Goal: Check status: Verify the current state of an ongoing process or item

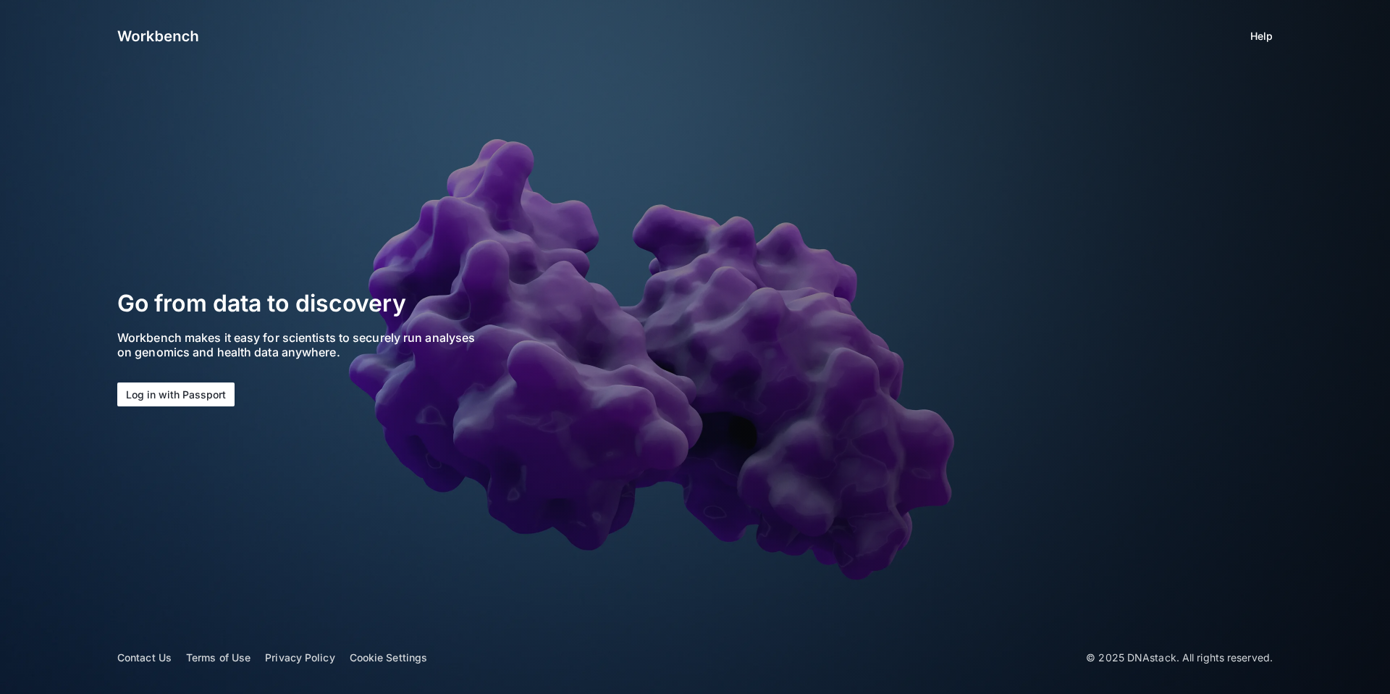
click at [210, 391] on button "Log in with Passport" at bounding box center [175, 394] width 117 height 24
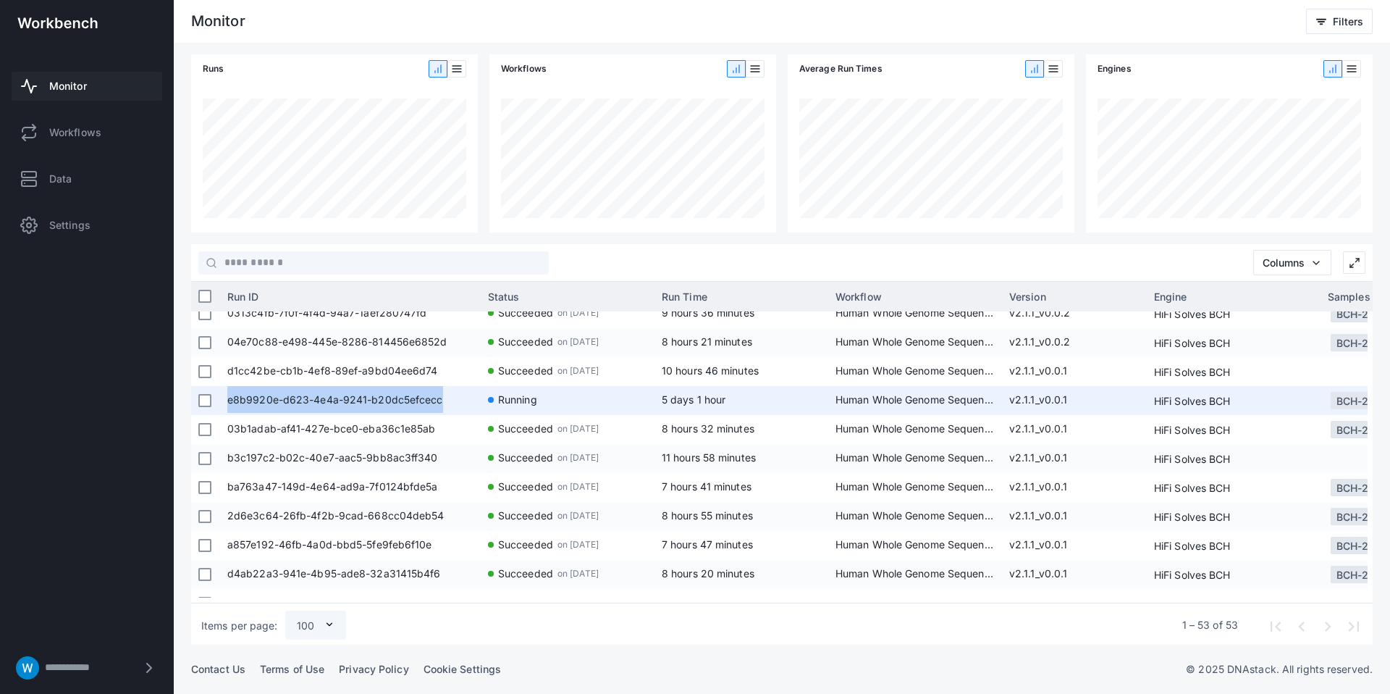
copy span "e8b9920e-d623-4e4a-9241-b20dc5efcecc"
drag, startPoint x: 440, startPoint y: 399, endPoint x: 53, endPoint y: 327, distance: 394.1
click at [227, 398] on span "e8b9920e-d623-4e4a-9241-b20dc5efcecc" at bounding box center [350, 400] width 246 height 29
click at [1267, 398] on app-col-engine-cell-renderer "HiFi Solves BCH" at bounding box center [1233, 400] width 159 height 29
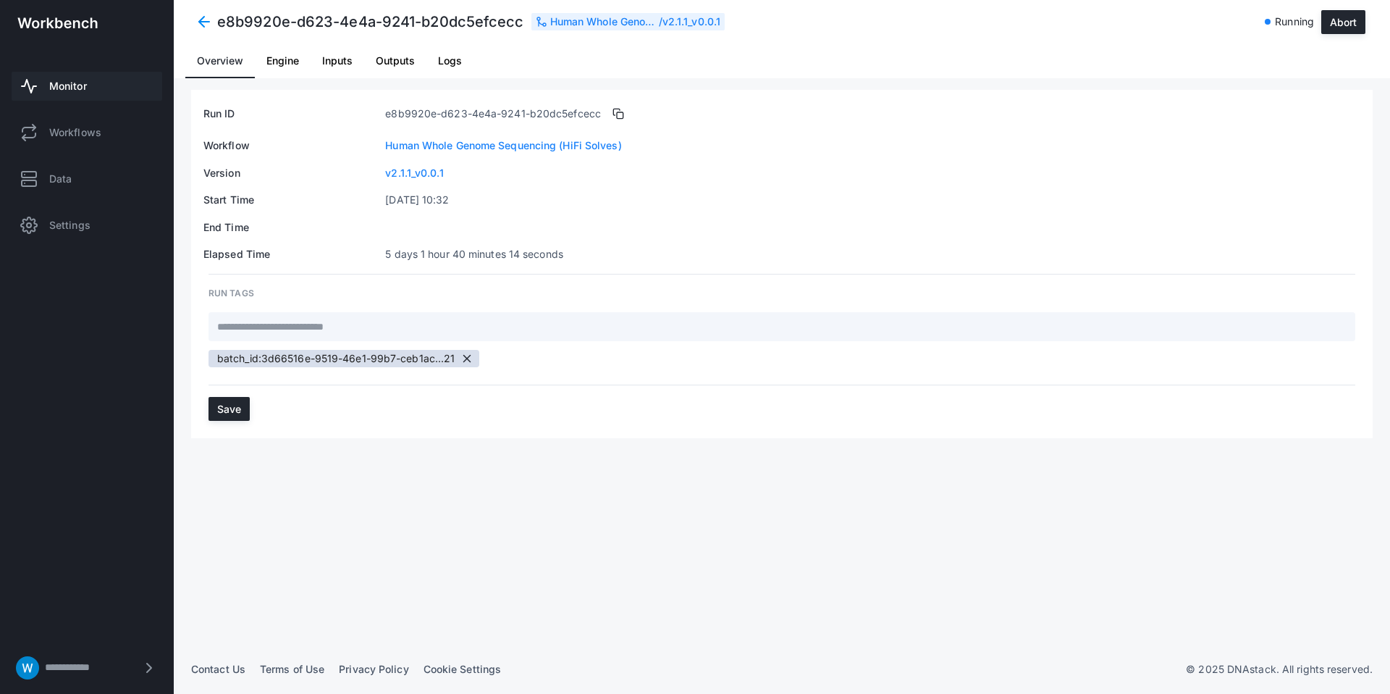
drag, startPoint x: 760, startPoint y: 216, endPoint x: 715, endPoint y: 201, distance: 46.5
click at [757, 216] on table "Run ID e8b9920e-d623-4e4a-9241-b20dc5efcecc Workflow Human Whole Genome Sequenc…" at bounding box center [782, 181] width 1159 height 161
click at [224, 52] on span "Overview" at bounding box center [220, 60] width 46 height 35
click at [208, 29] on span at bounding box center [204, 22] width 26 height 26
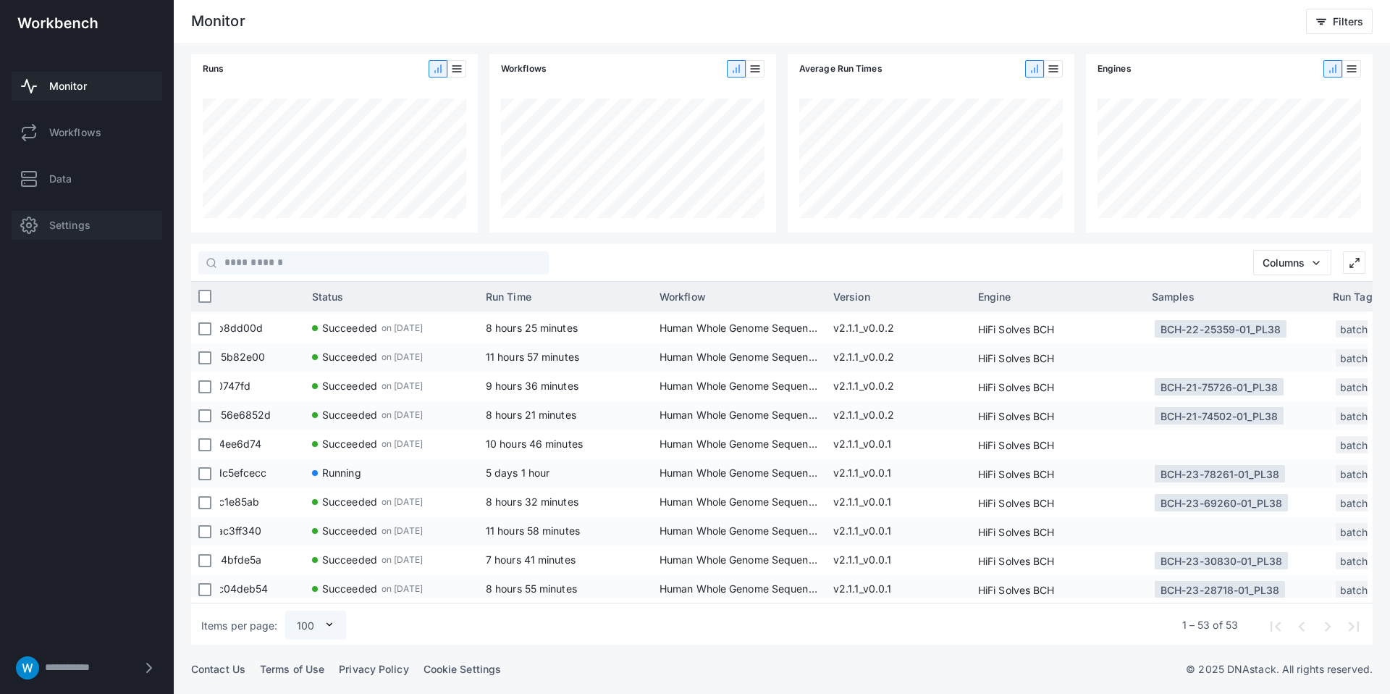
scroll to position [0, 354]
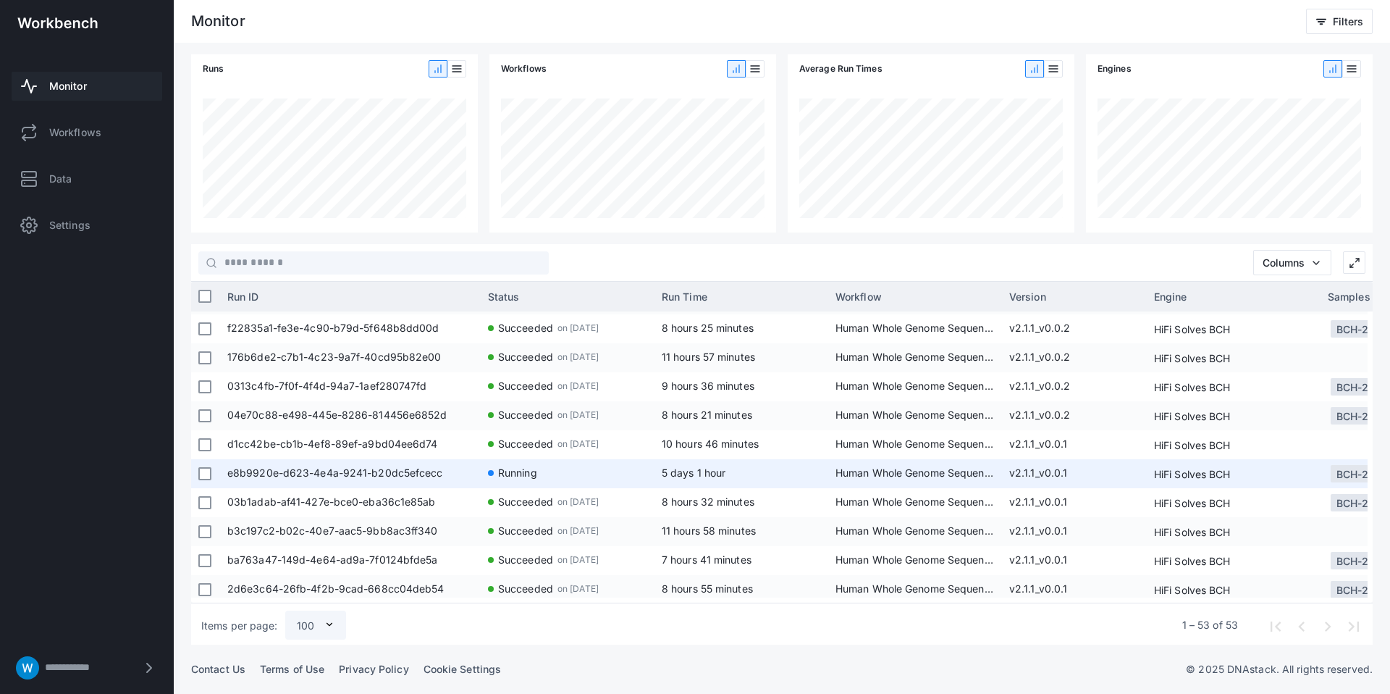
click at [354, 474] on span "e8b9920e-d623-4e4a-9241-b20dc5efcecc" at bounding box center [350, 473] width 246 height 29
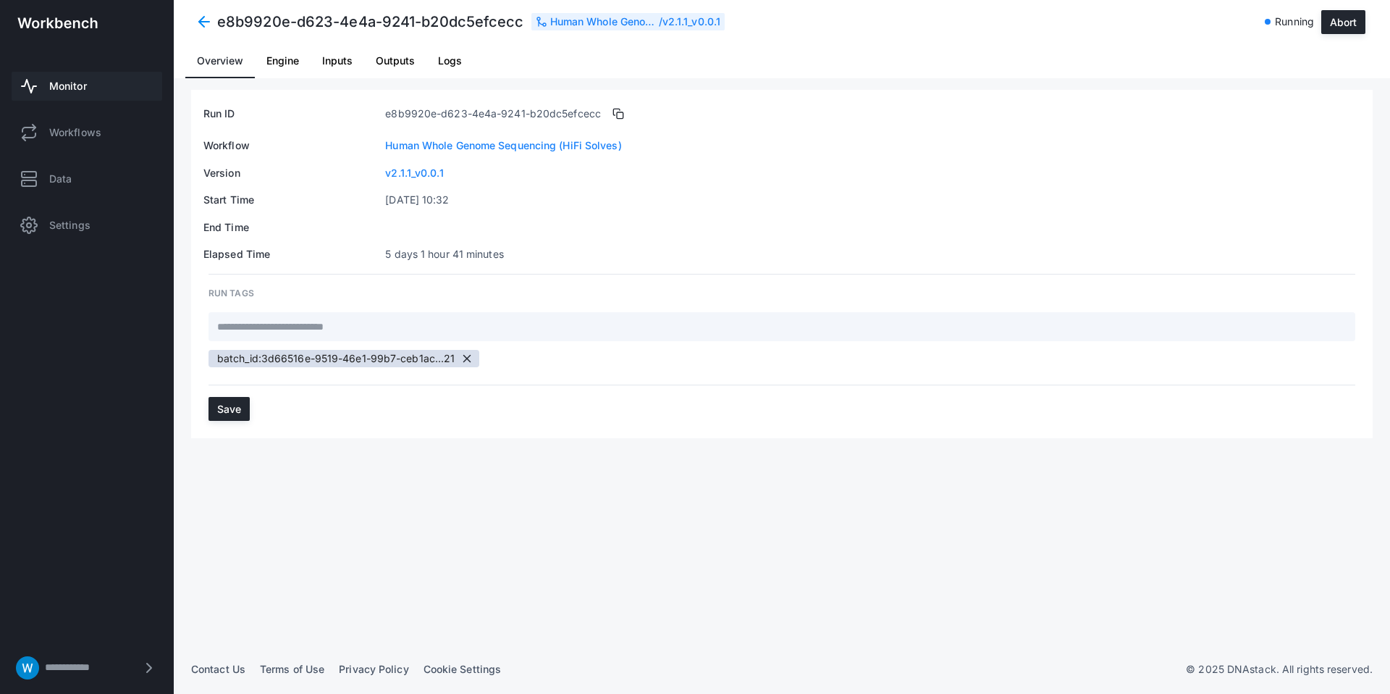
click at [569, 452] on div "Run ID e8b9920e-d623-4e4a-9241-b20dc5efcecc Workflow Human Whole Genome Sequenc…" at bounding box center [782, 367] width 1182 height 555
click at [194, 20] on span at bounding box center [204, 22] width 26 height 26
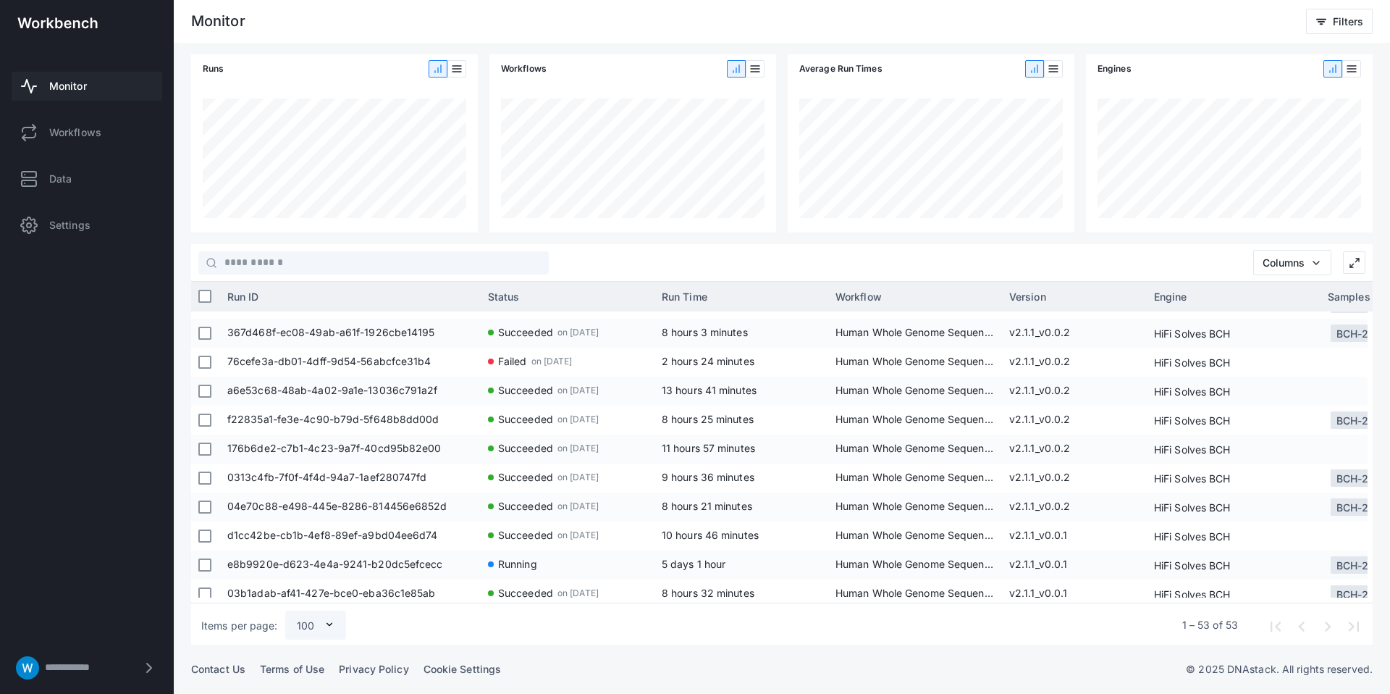
scroll to position [811, 0]
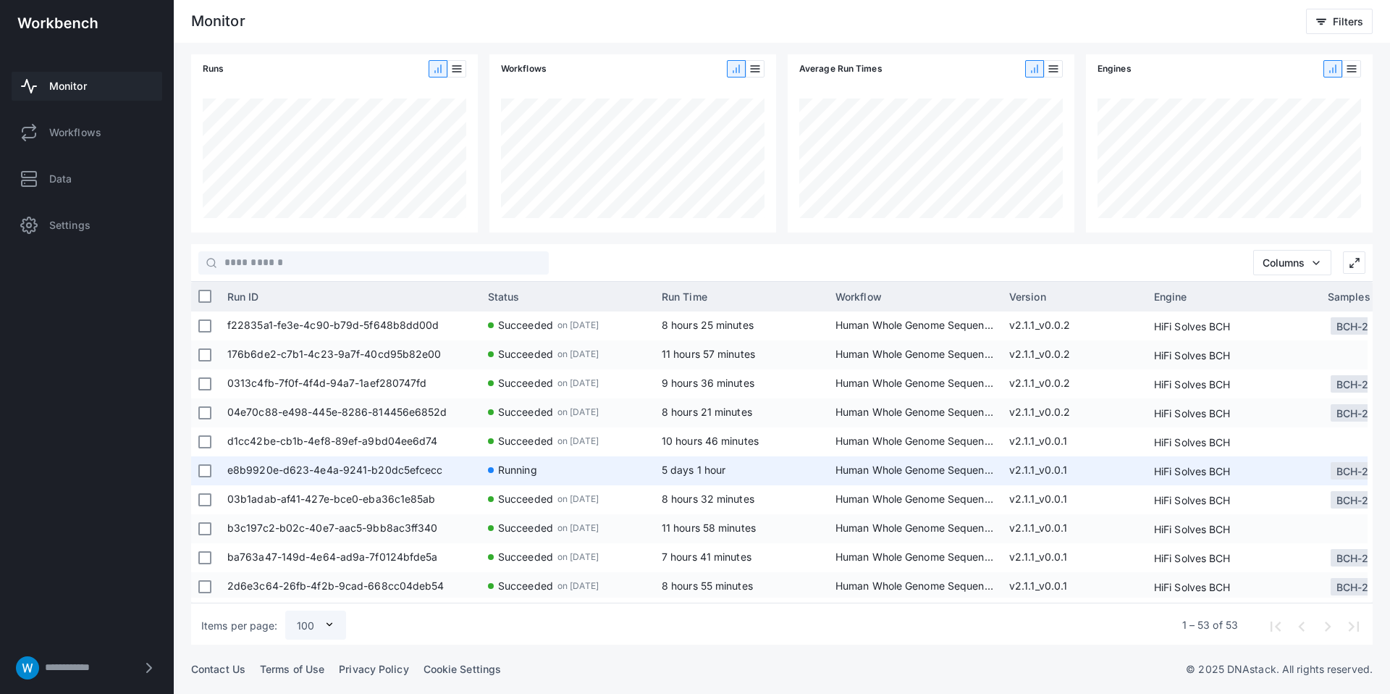
click at [571, 469] on app-run-status-indicator "Running" at bounding box center [567, 469] width 159 height 27
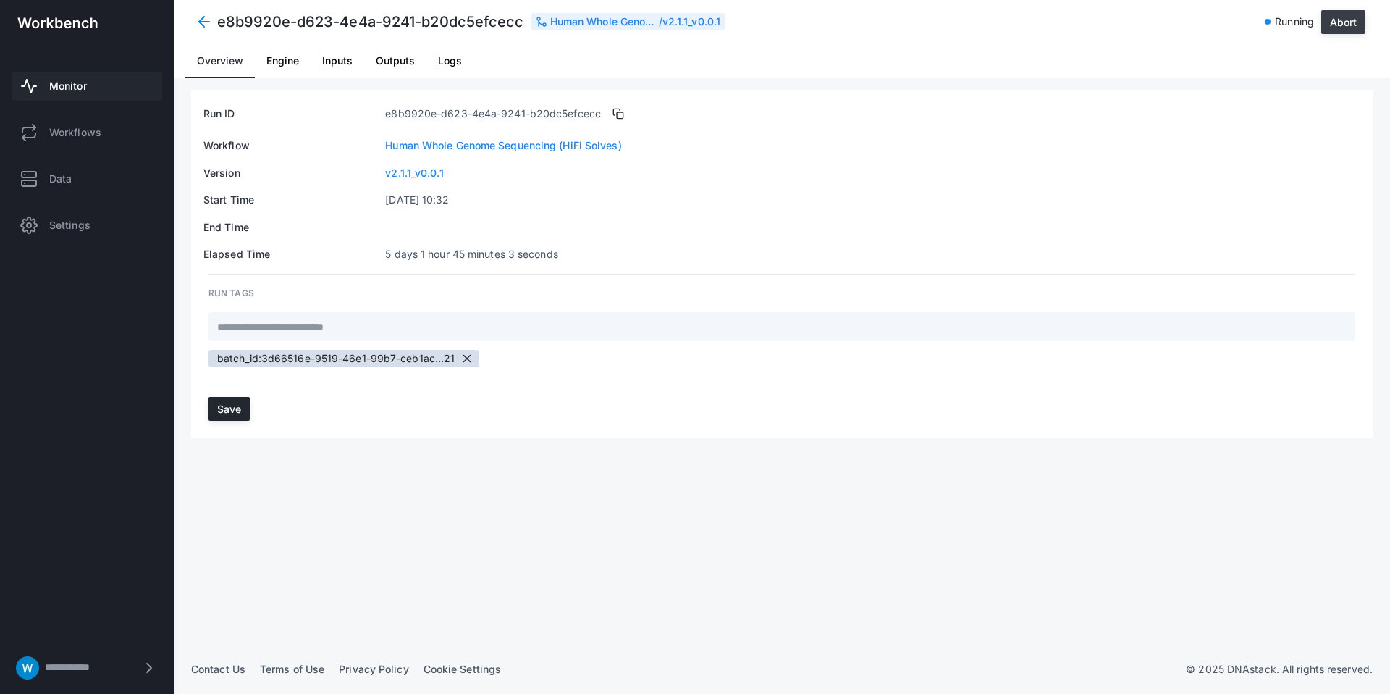
click at [1336, 21] on button "Abort" at bounding box center [1344, 22] width 44 height 24
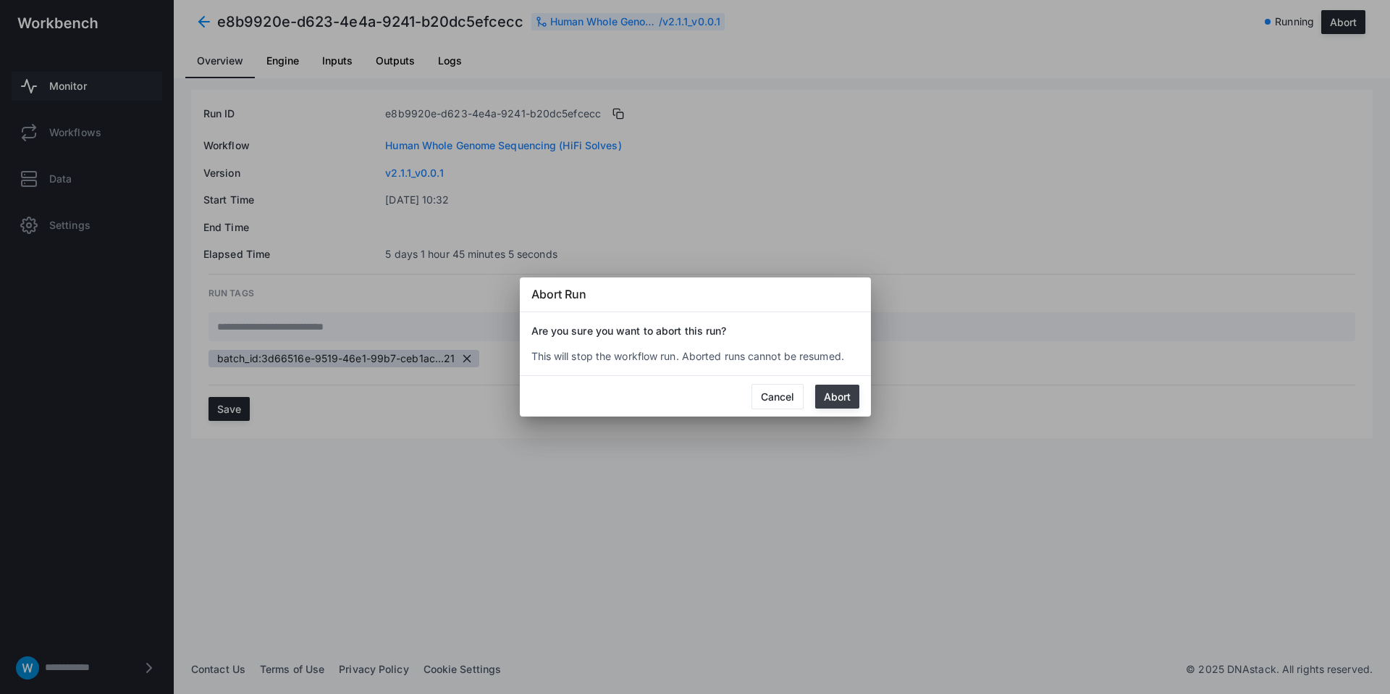
click at [847, 394] on button "Abort" at bounding box center [837, 397] width 44 height 24
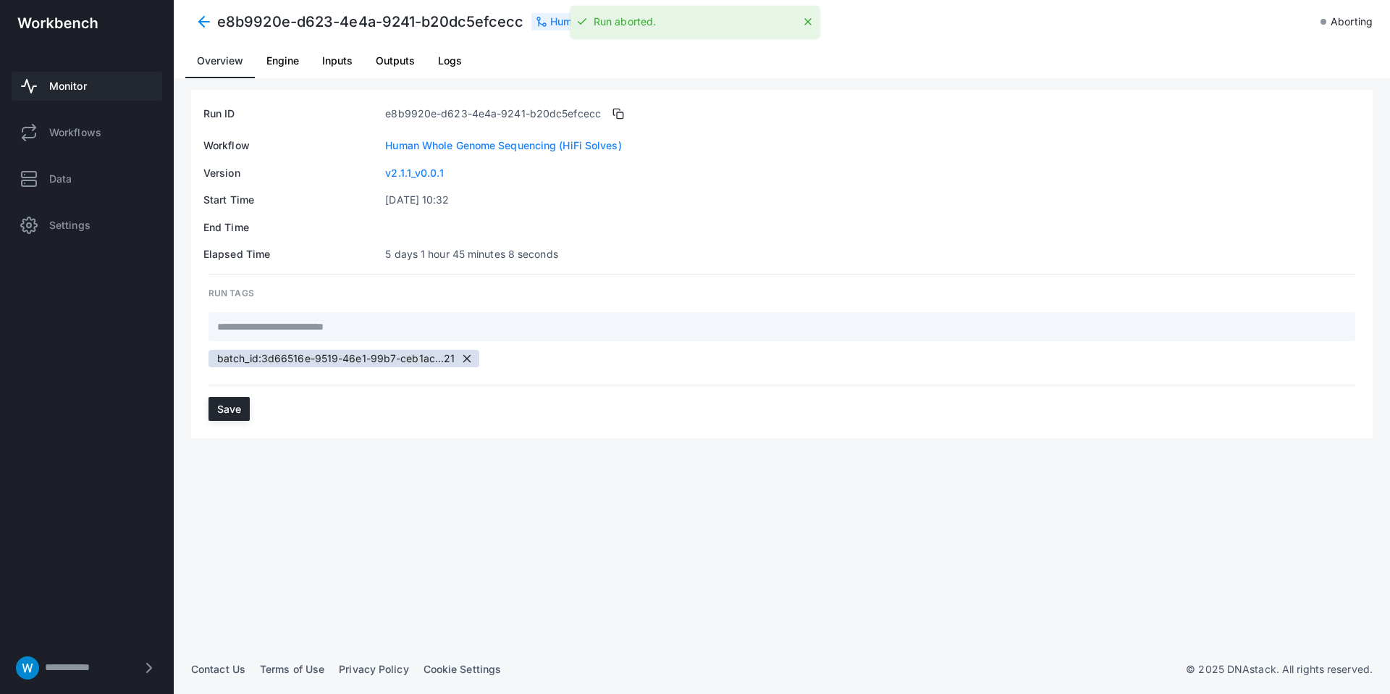
click at [845, 170] on td "v2.1.1_v0.0.1" at bounding box center [873, 173] width 977 height 16
click at [1055, 416] on div "RUN TAGS batch_id:3d66516e-9519-46e1-99b7-ceb1ac...21 Save" at bounding box center [782, 356] width 1182 height 164
click at [690, 185] on table "Run ID e8b9920e-d623-4e4a-9241-b20dc5efcecc Workflow Human Whole Genome Sequenc…" at bounding box center [782, 181] width 1159 height 161
click at [209, 22] on span at bounding box center [204, 22] width 26 height 26
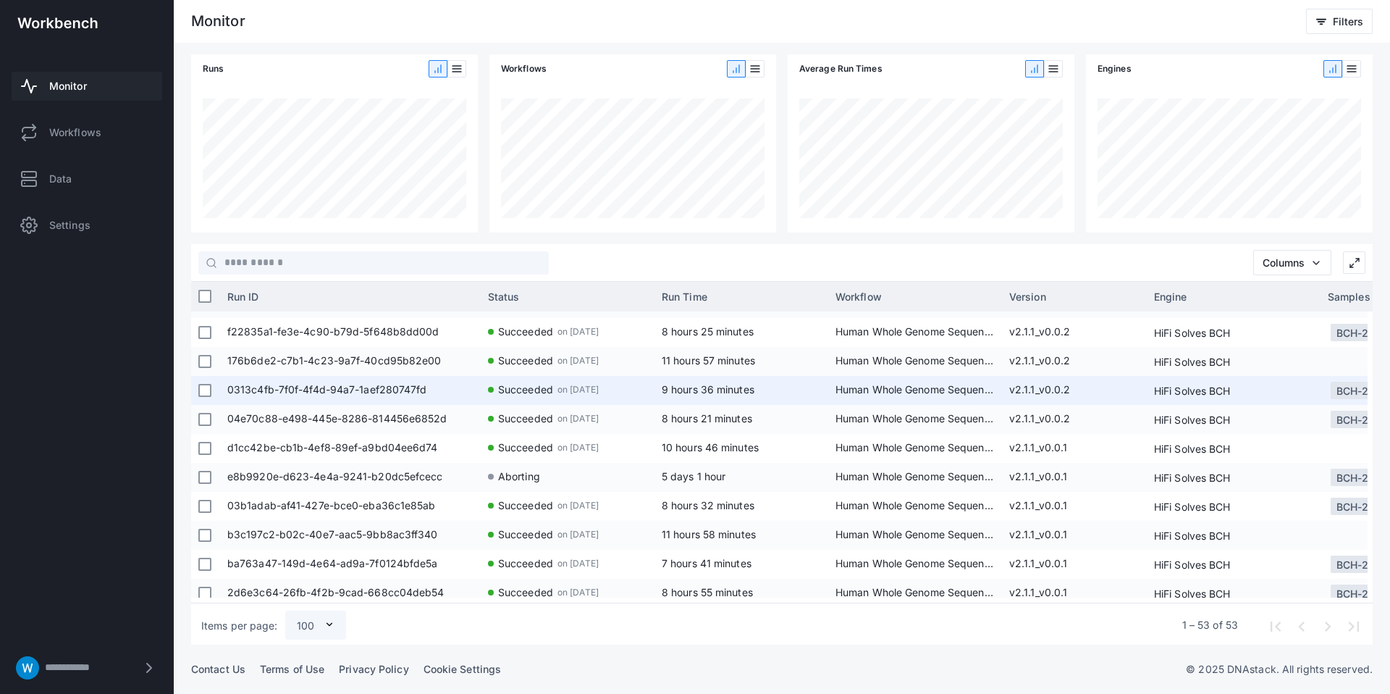
scroll to position [835, 0]
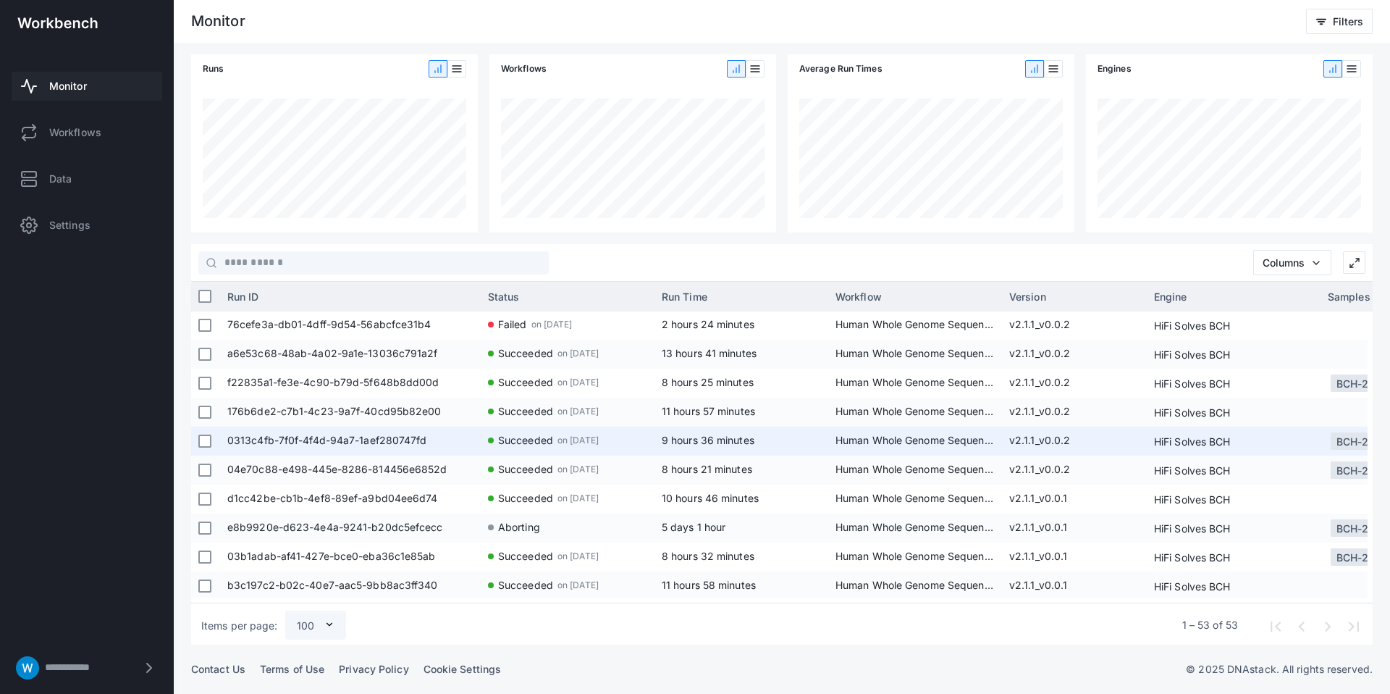
scroll to position [755, 0]
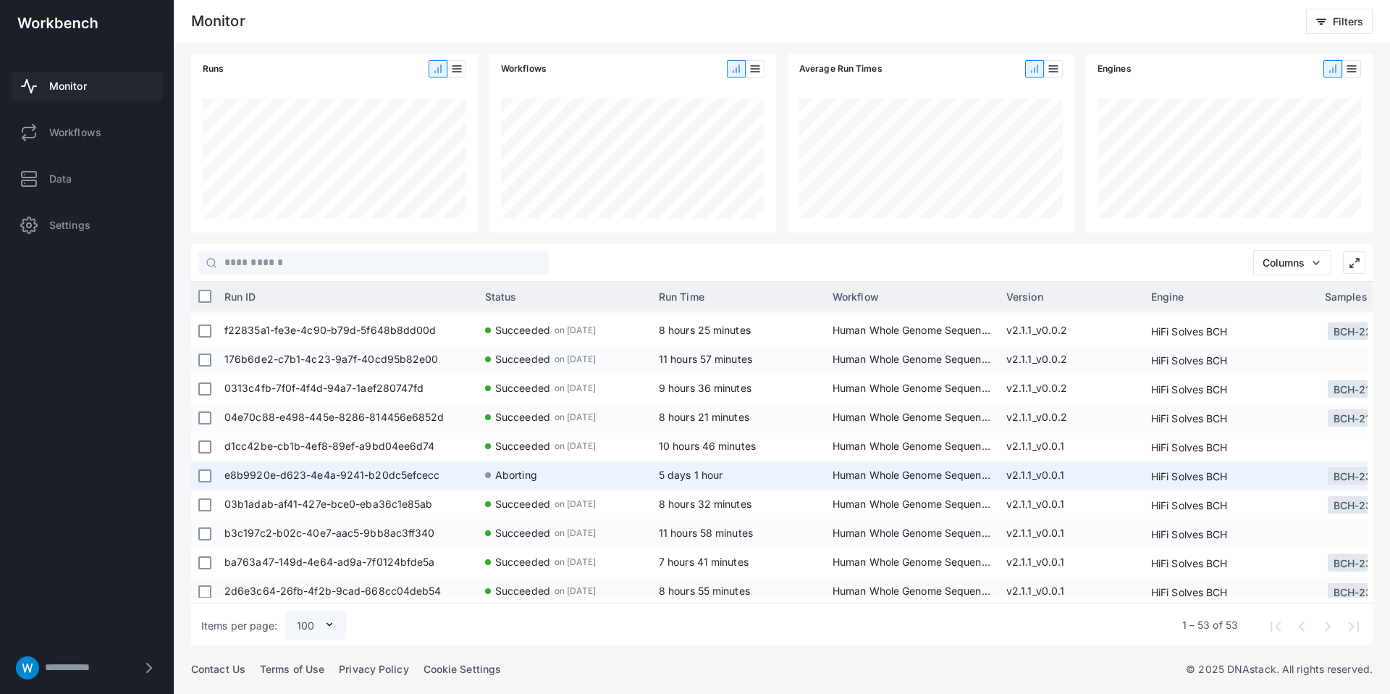
scroll to position [0, 3]
click at [576, 483] on app-run-status-indicator "Aborting" at bounding box center [564, 474] width 159 height 27
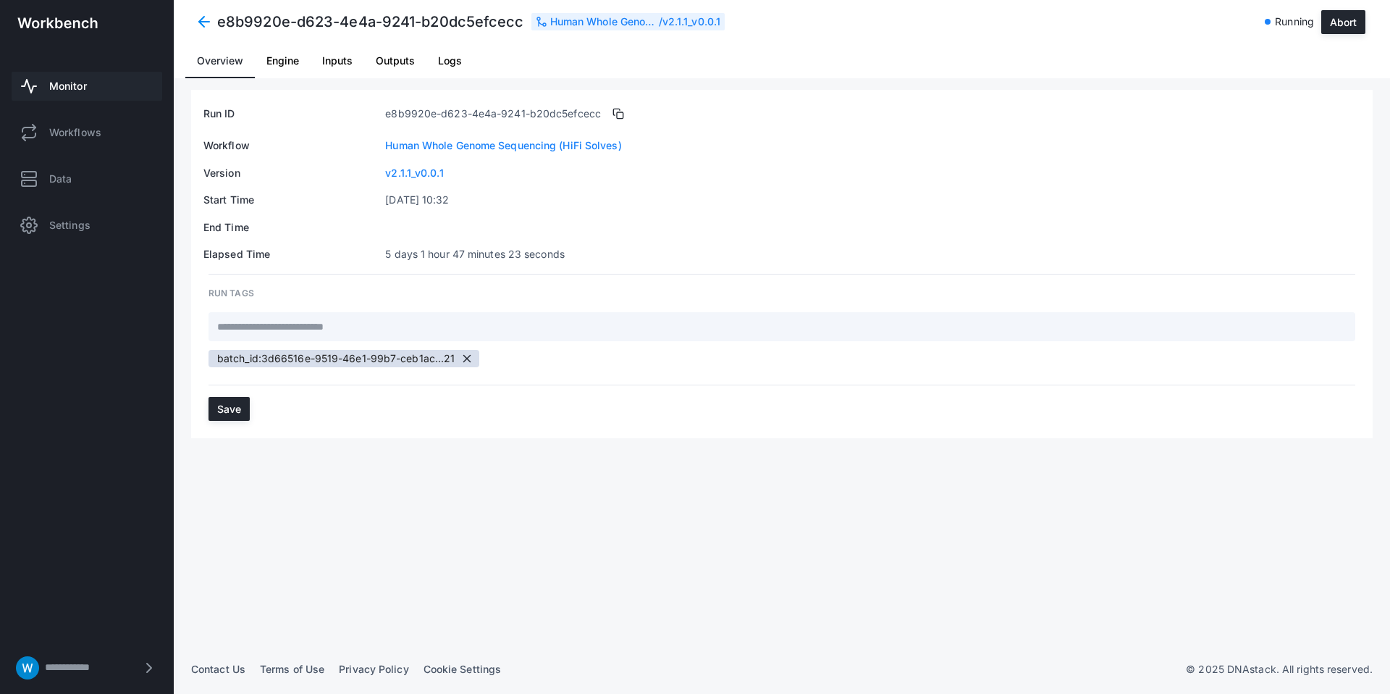
click at [789, 151] on td "Human Whole Genome Sequencing (HiFi Solves)" at bounding box center [873, 146] width 977 height 16
click at [193, 19] on span at bounding box center [204, 22] width 26 height 26
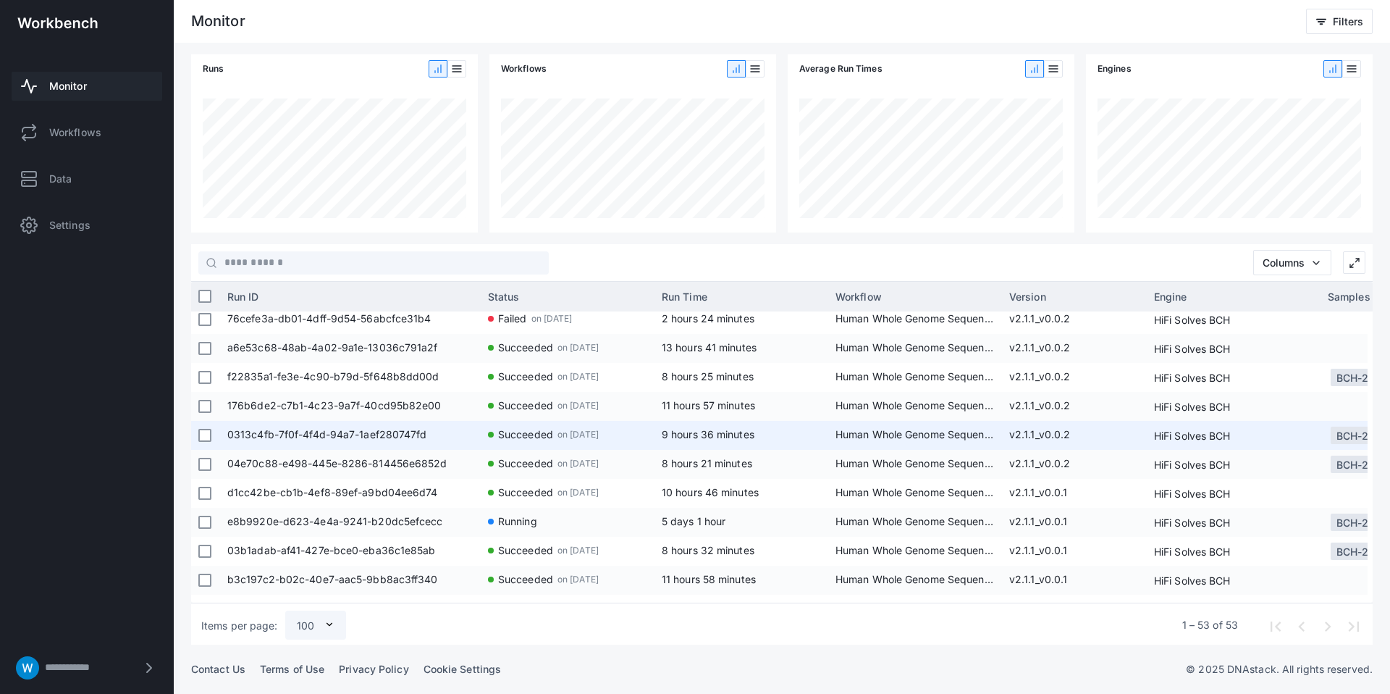
scroll to position [778, 0]
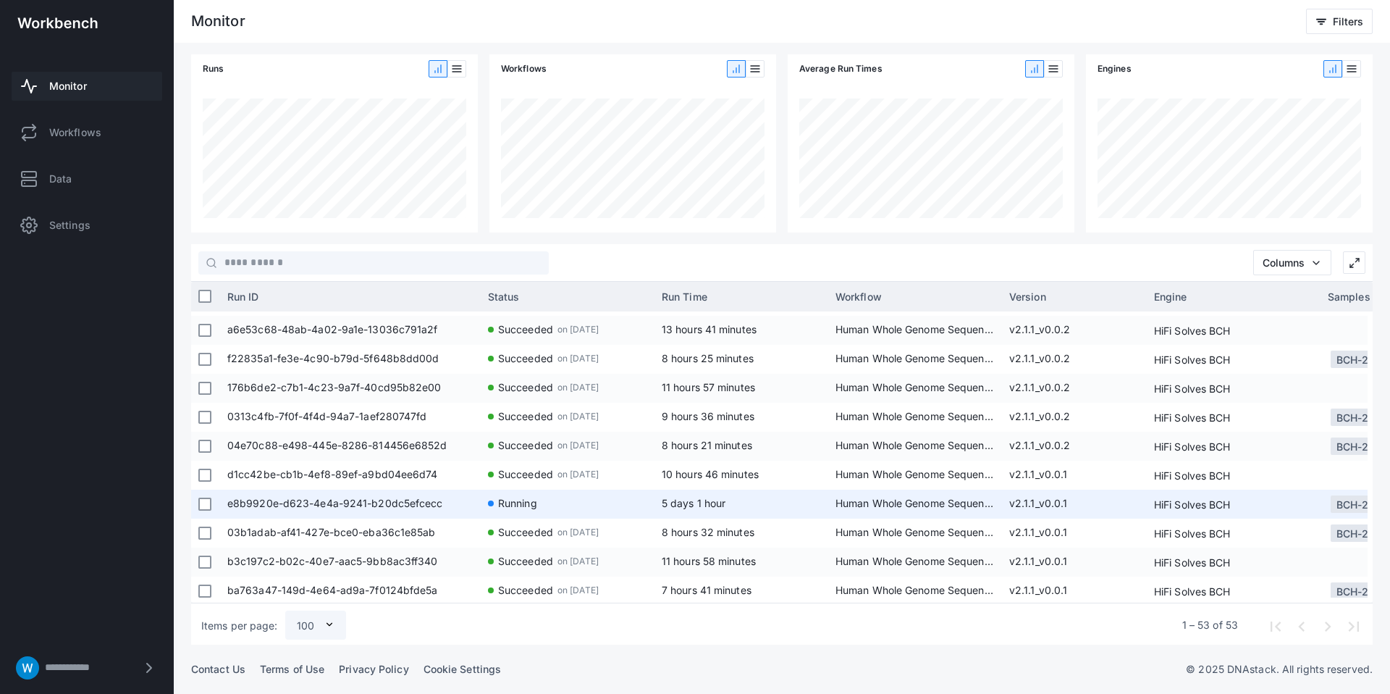
click at [395, 503] on span "e8b9920e-d623-4e4a-9241-b20dc5efcecc" at bounding box center [350, 504] width 246 height 29
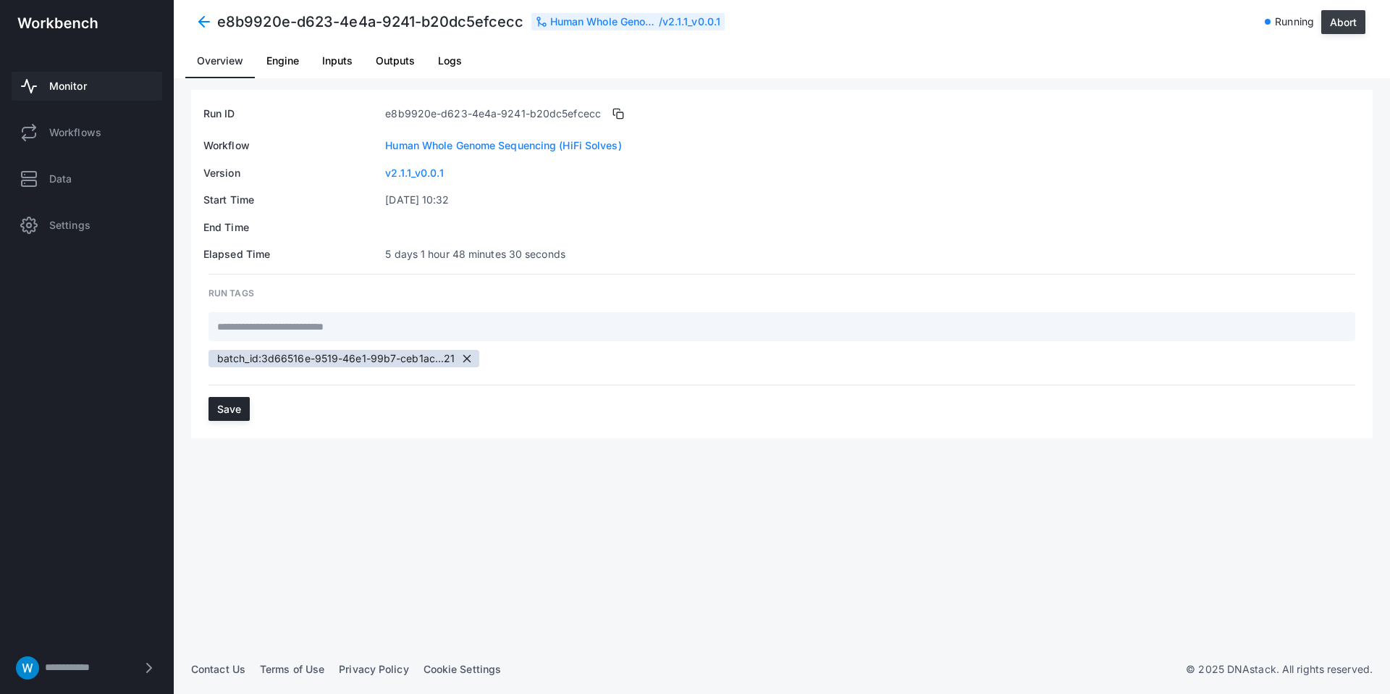
click at [1343, 18] on button "Abort" at bounding box center [1344, 22] width 44 height 24
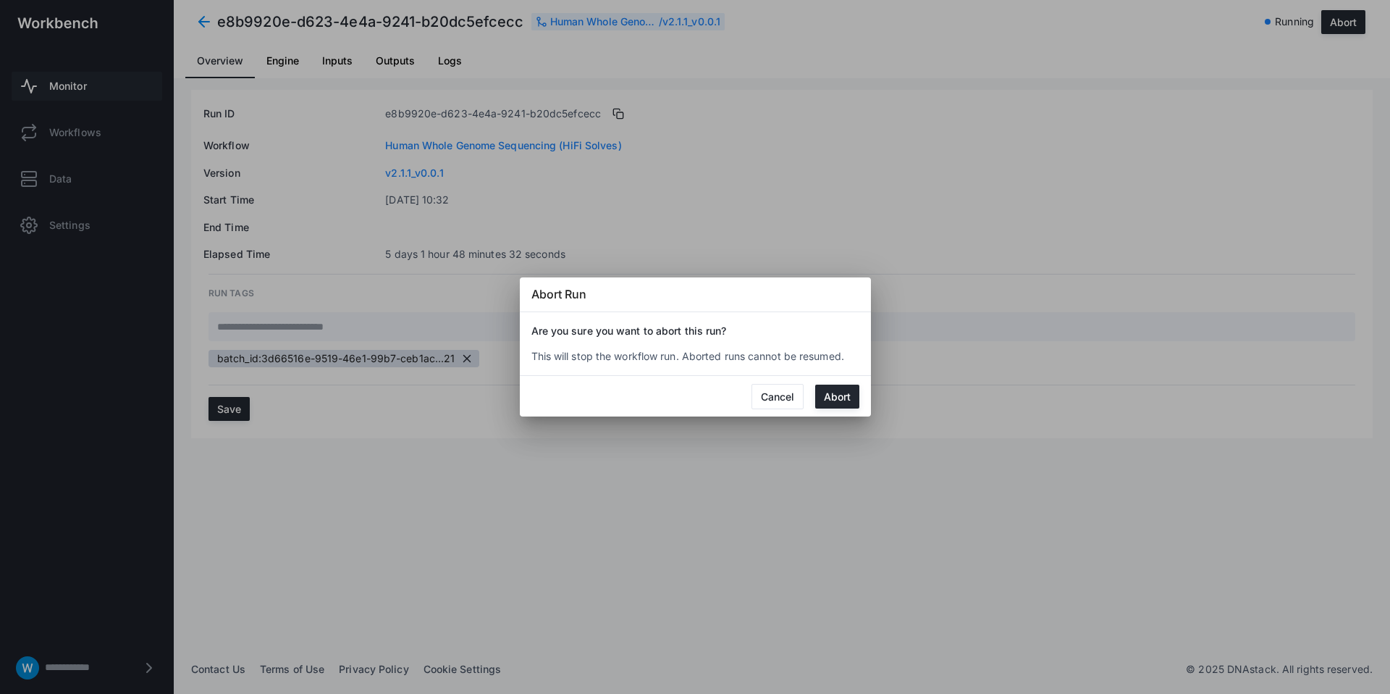
click at [844, 382] on mat-dialog-actions "Cancel Abort" at bounding box center [695, 396] width 351 height 41
click at [845, 385] on button "Abort" at bounding box center [837, 397] width 44 height 24
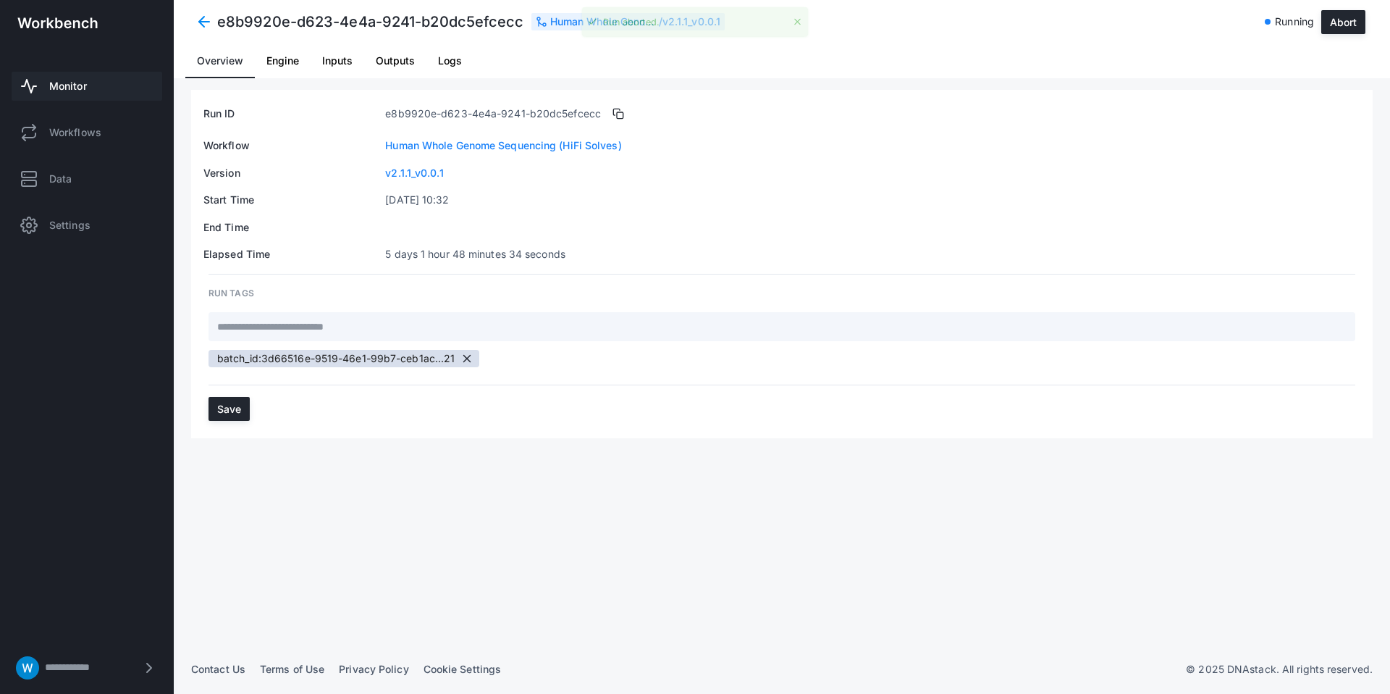
click at [883, 214] on table "Run ID e8b9920e-d623-4e4a-9241-b20dc5efcecc Workflow Human Whole Genome Sequenc…" at bounding box center [782, 181] width 1159 height 161
click at [189, 22] on div "e8b9920e-d623-4e4a-9241-b20dc5efcecc Human Whole Genome Sequencing (HiFi Solves…" at bounding box center [782, 21] width 1217 height 43
click at [198, 20] on span at bounding box center [204, 22] width 26 height 26
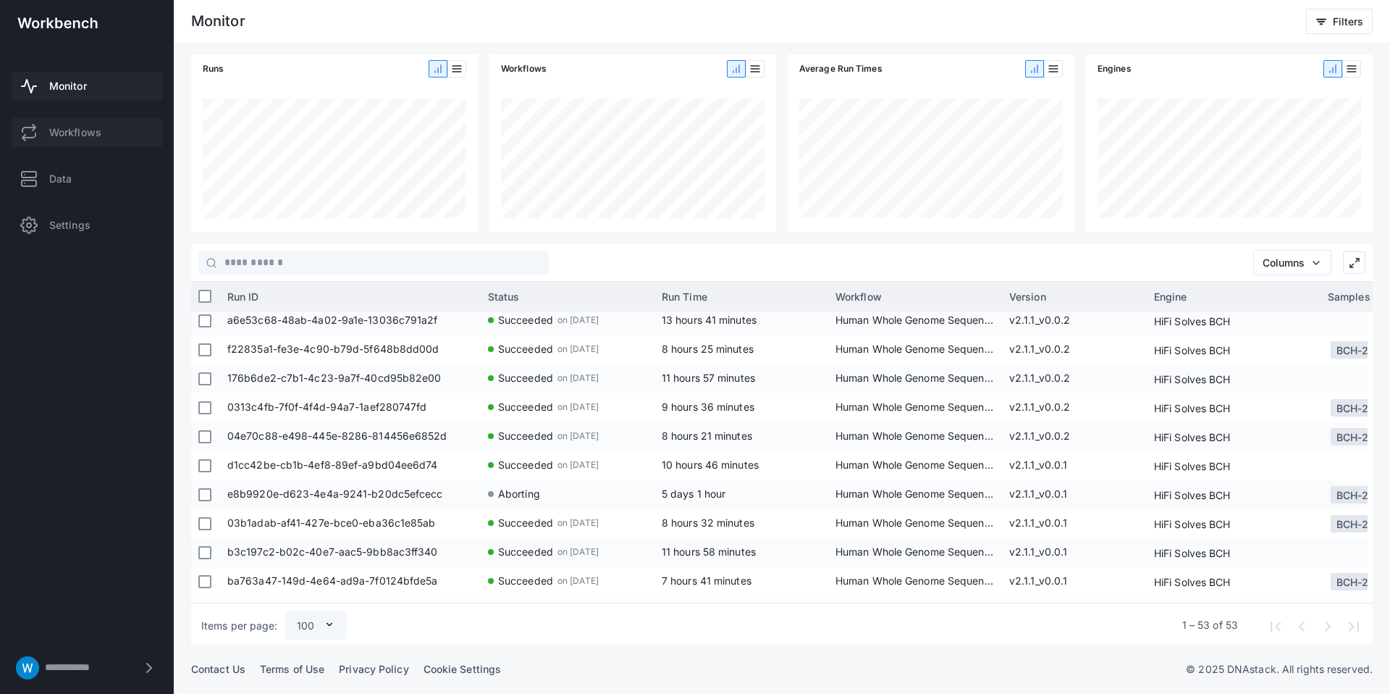
scroll to position [0, 1]
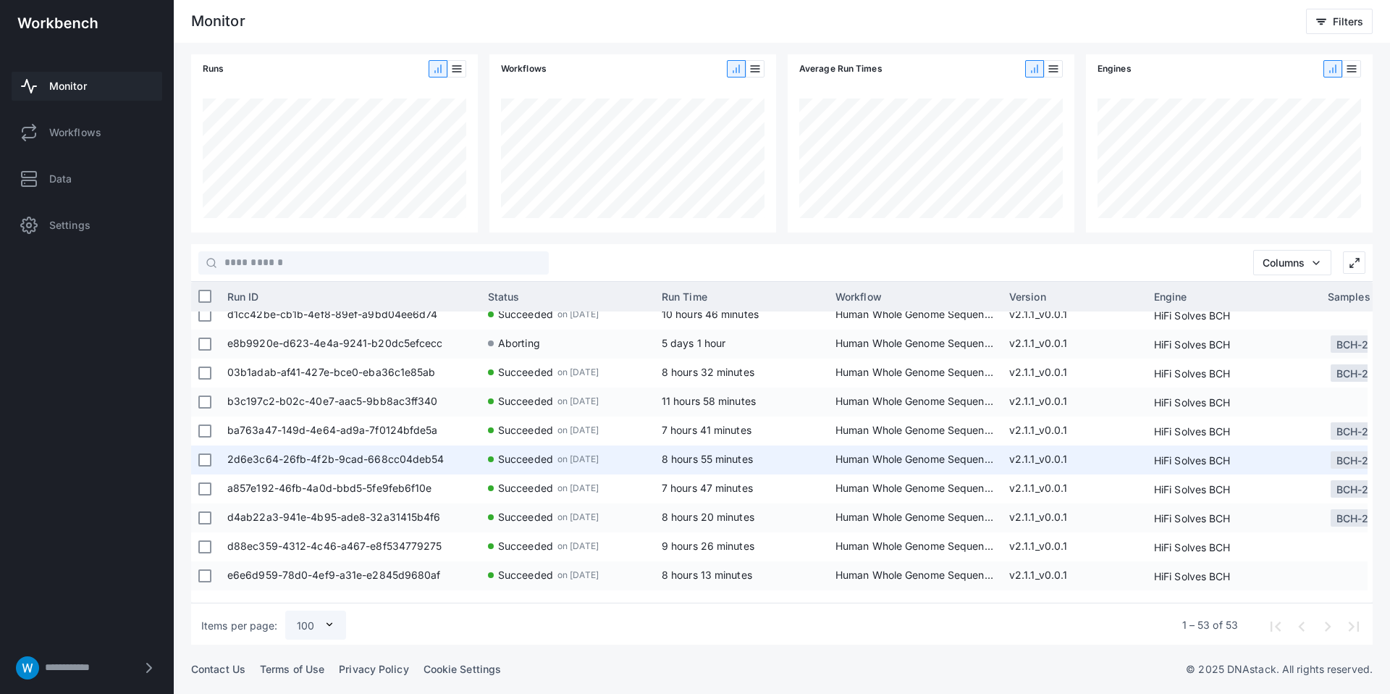
scroll to position [942, 0]
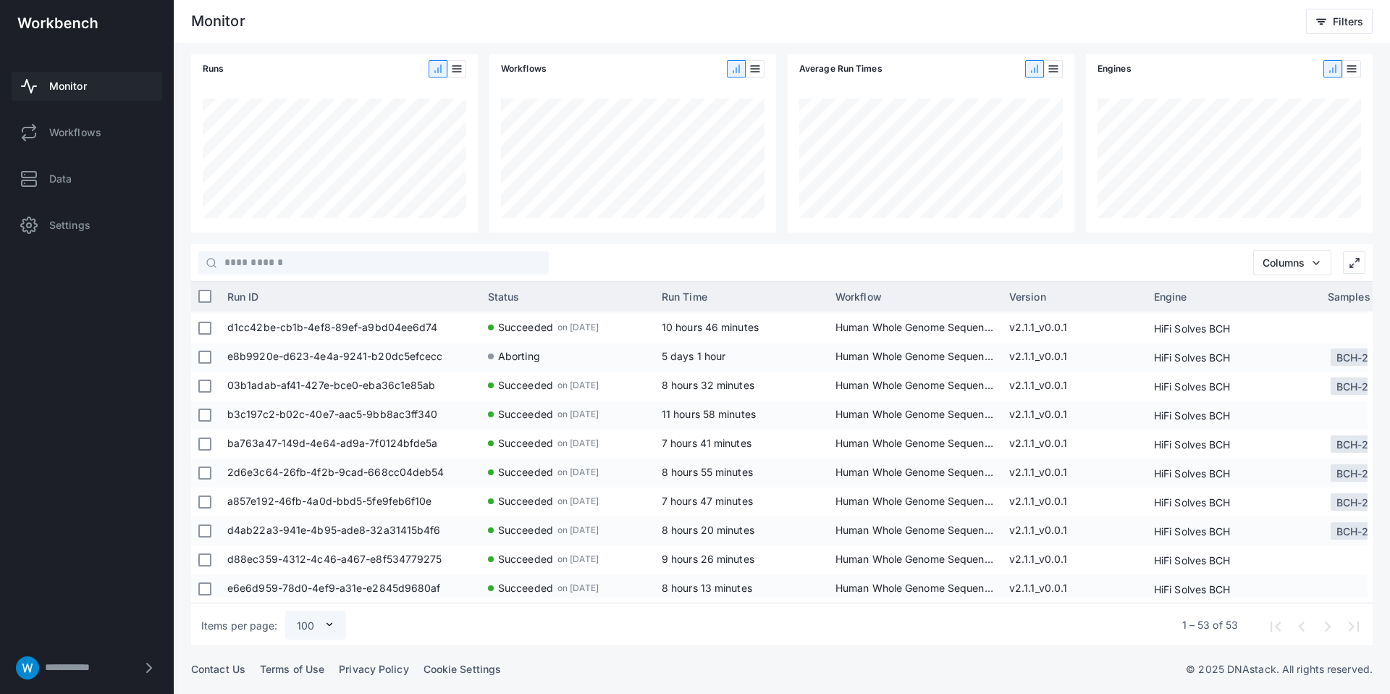
scroll to position [915, 0]
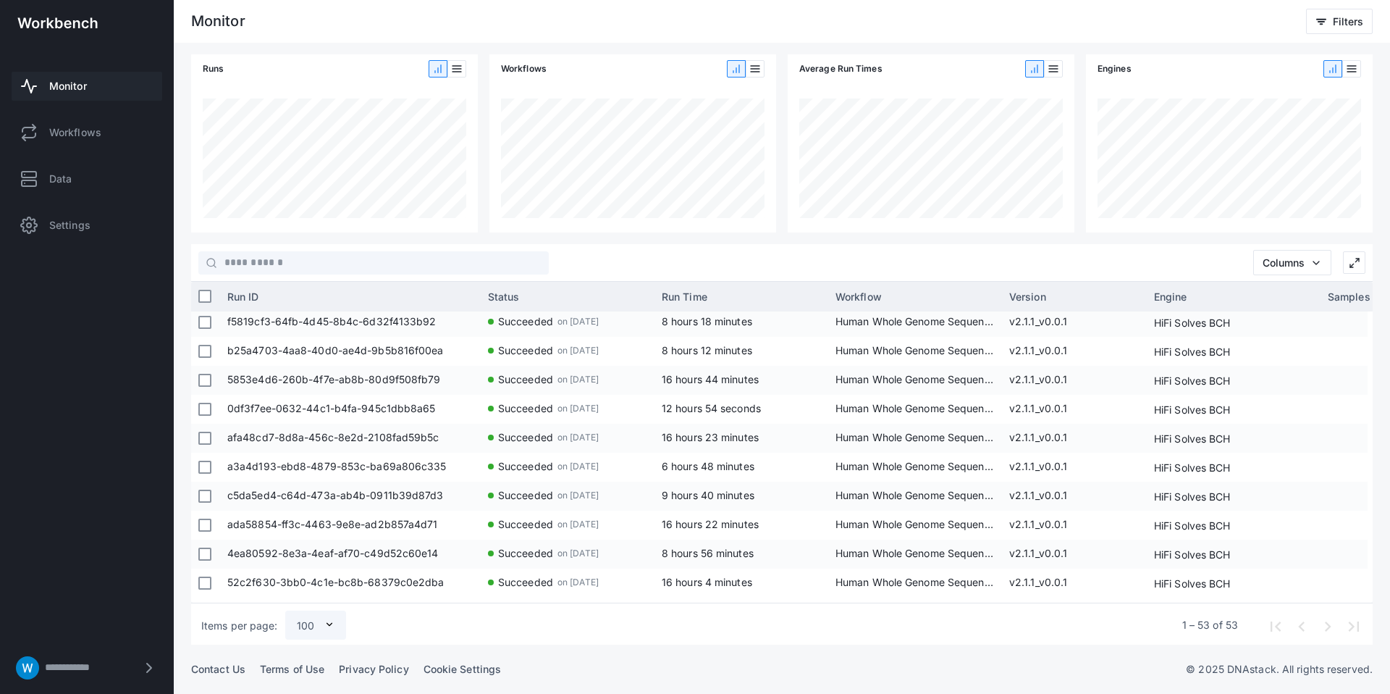
scroll to position [777, 0]
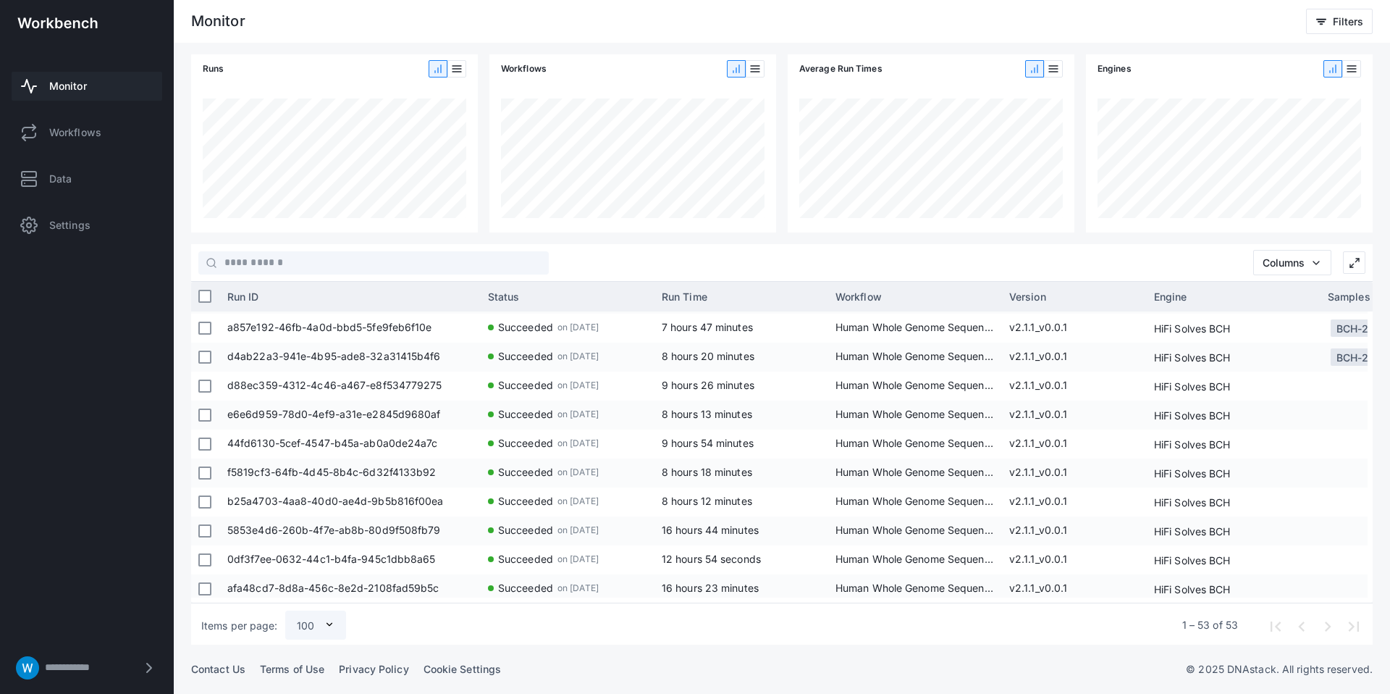
scroll to position [818, 0]
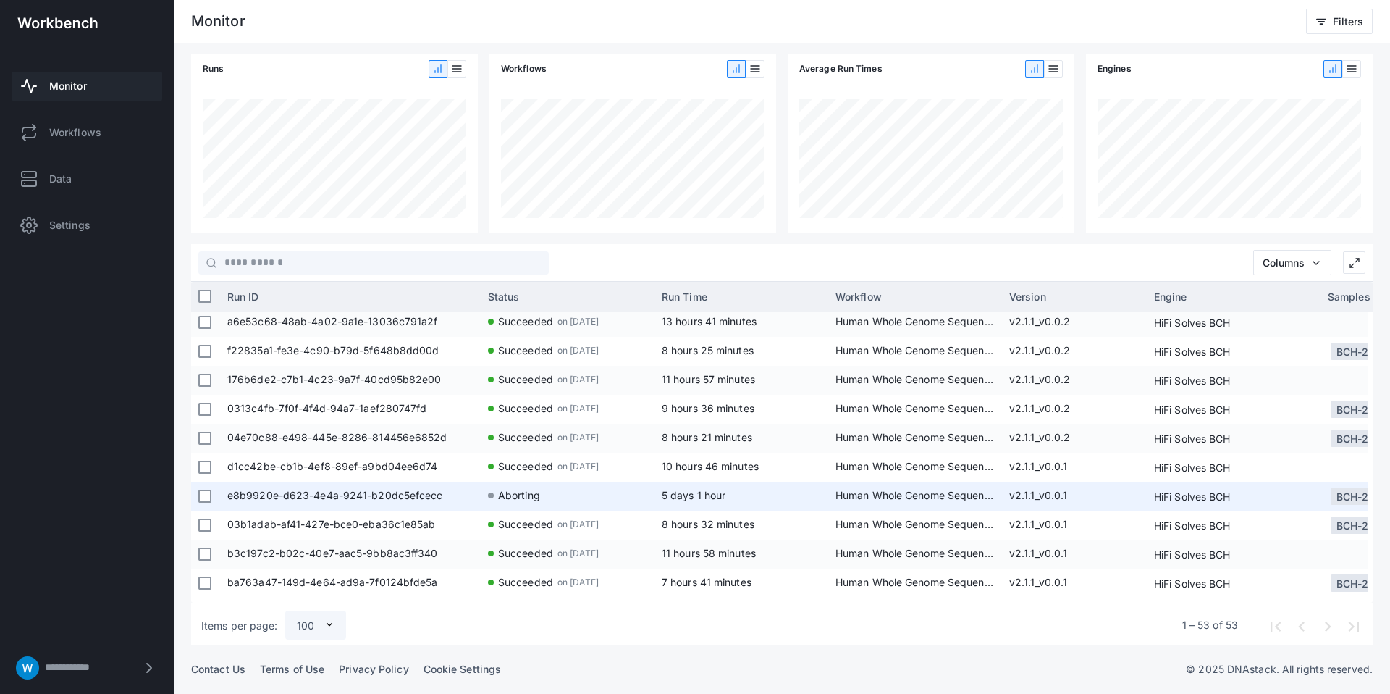
click at [401, 497] on span "e8b9920e-d623-4e4a-9241-b20dc5efcecc" at bounding box center [350, 496] width 246 height 29
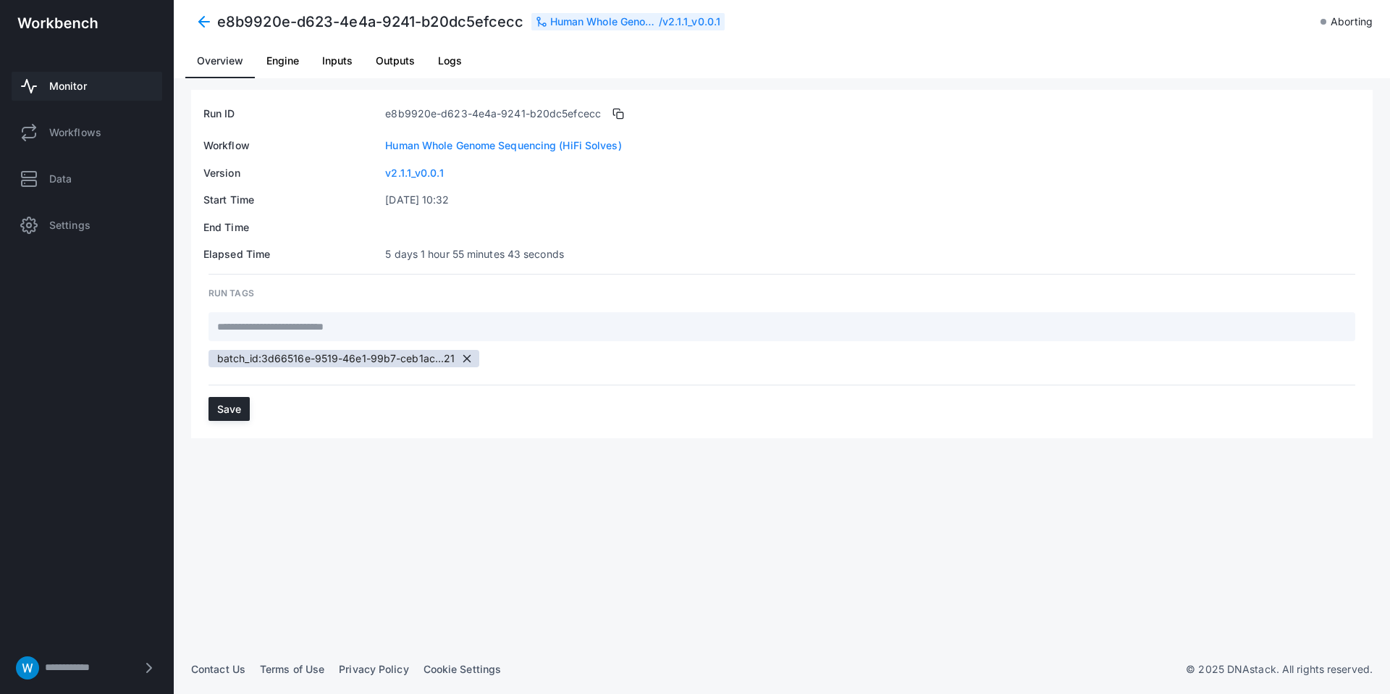
click at [202, 20] on span at bounding box center [204, 22] width 26 height 26
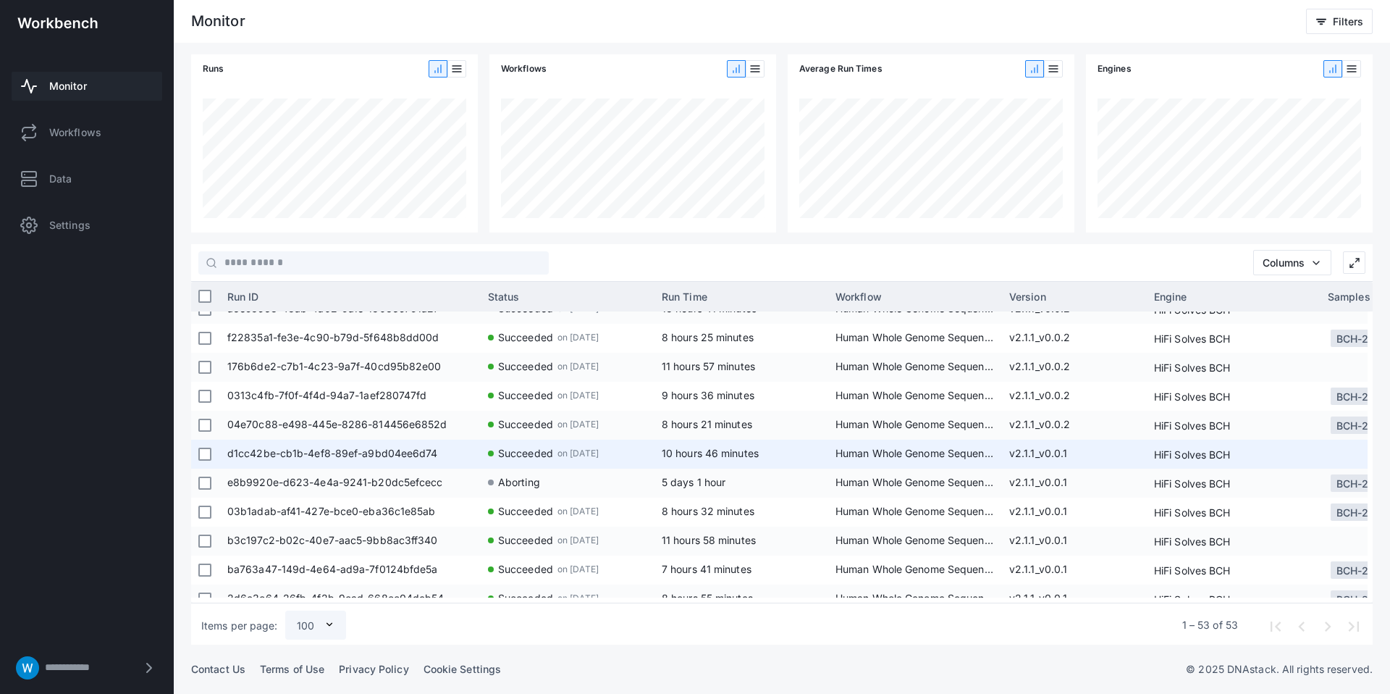
scroll to position [799, 0]
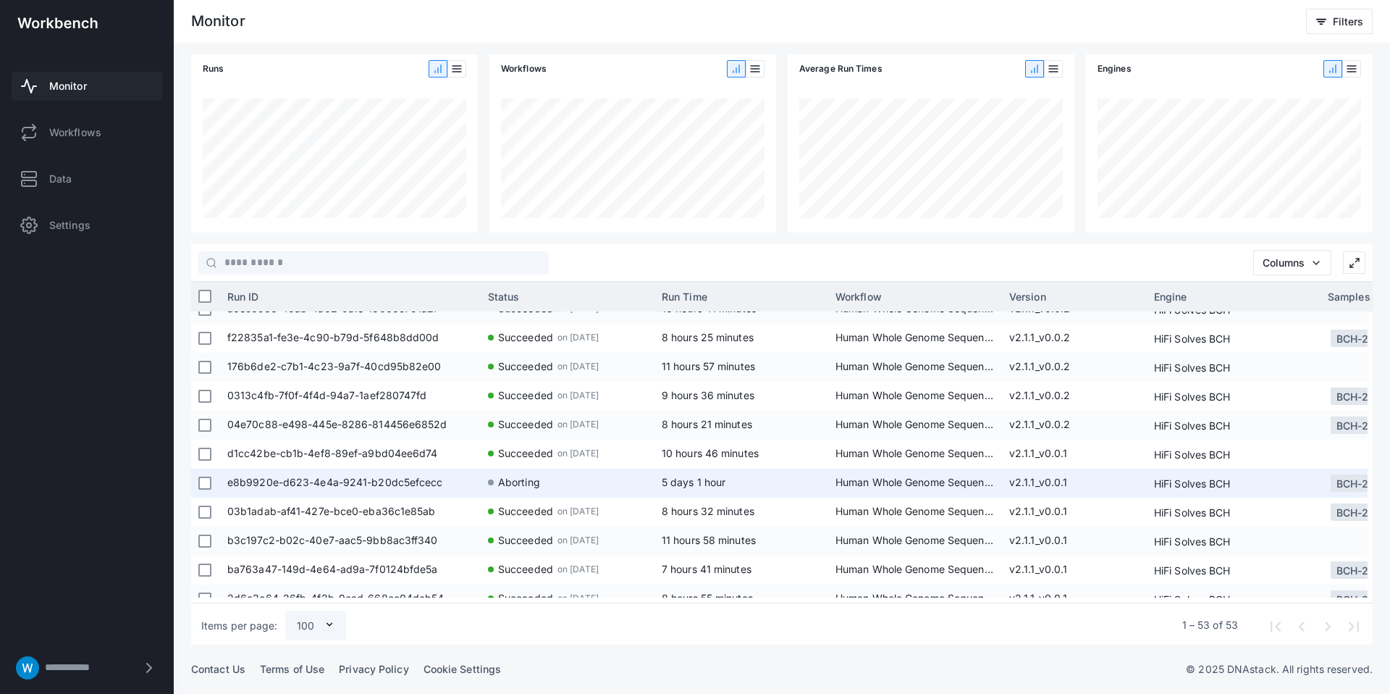
click at [391, 475] on span "e8b9920e-d623-4e4a-9241-b20dc5efcecc" at bounding box center [350, 483] width 246 height 29
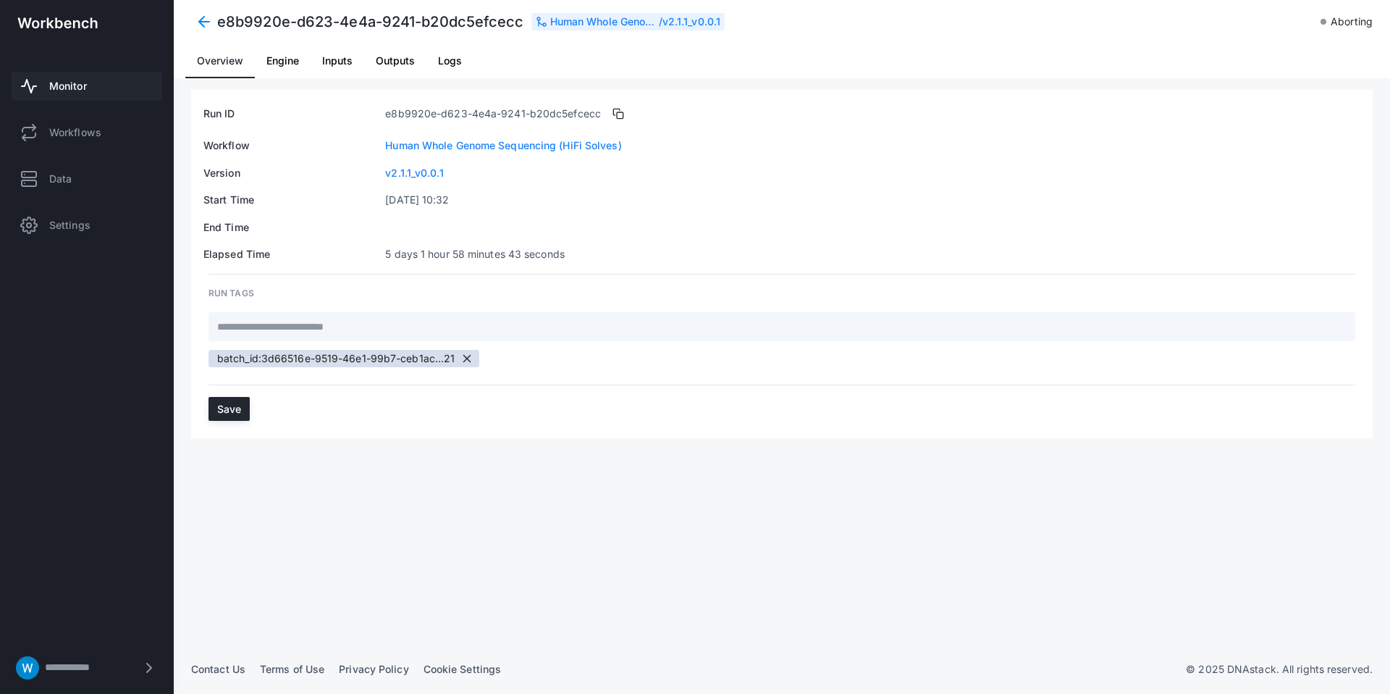
click at [200, 20] on span at bounding box center [204, 22] width 26 height 26
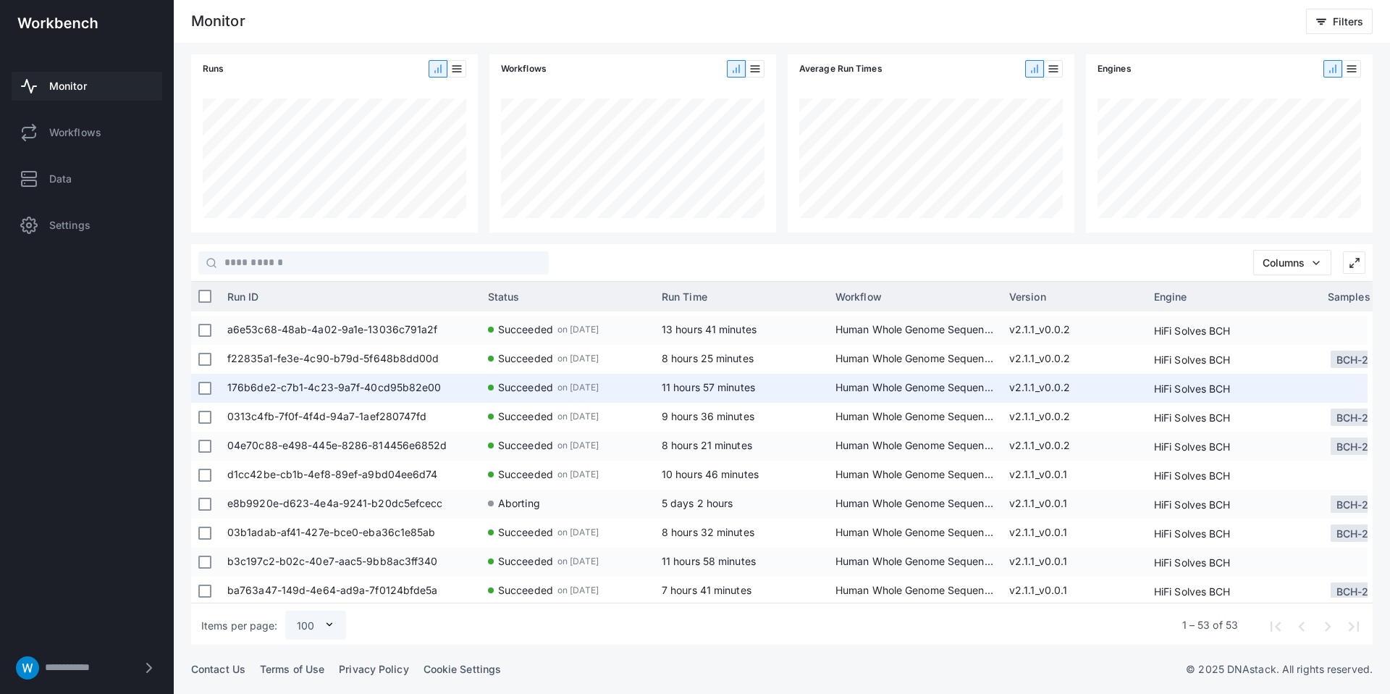
scroll to position [779, 0]
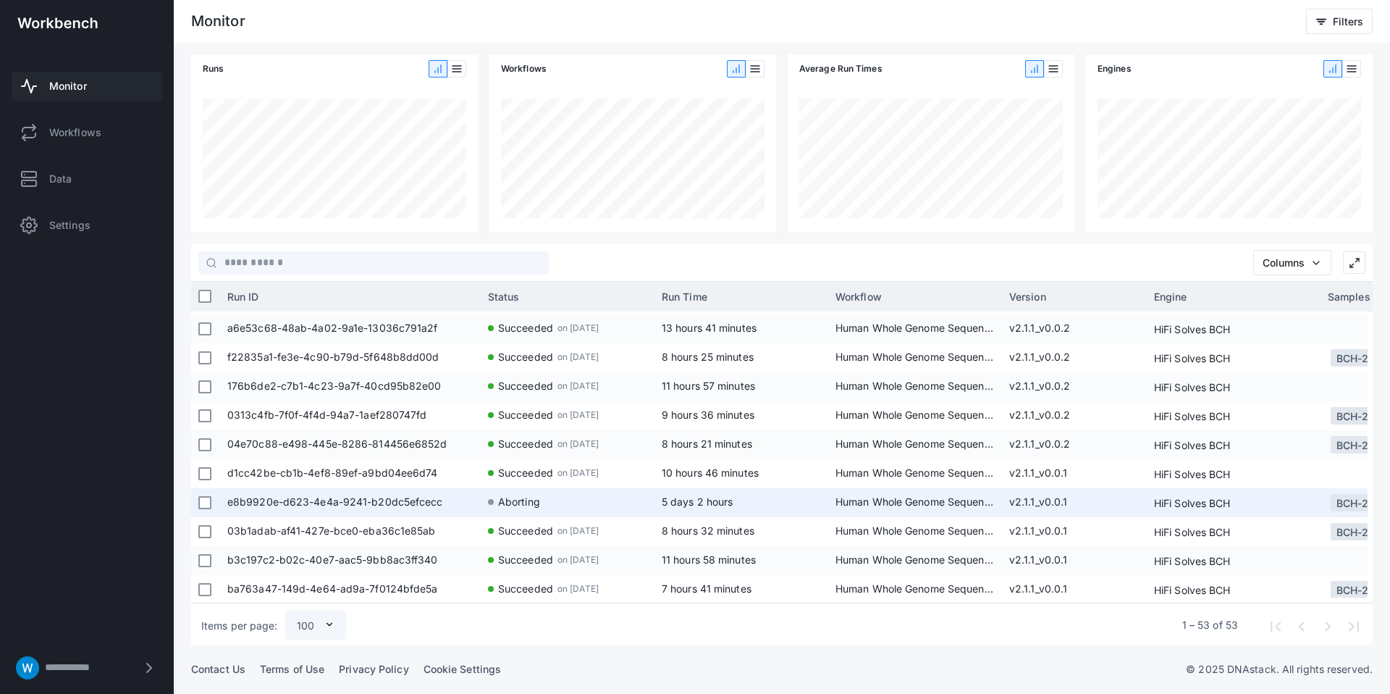
click at [429, 501] on span "e8b9920e-d623-4e4a-9241-b20dc5efcecc" at bounding box center [350, 502] width 246 height 29
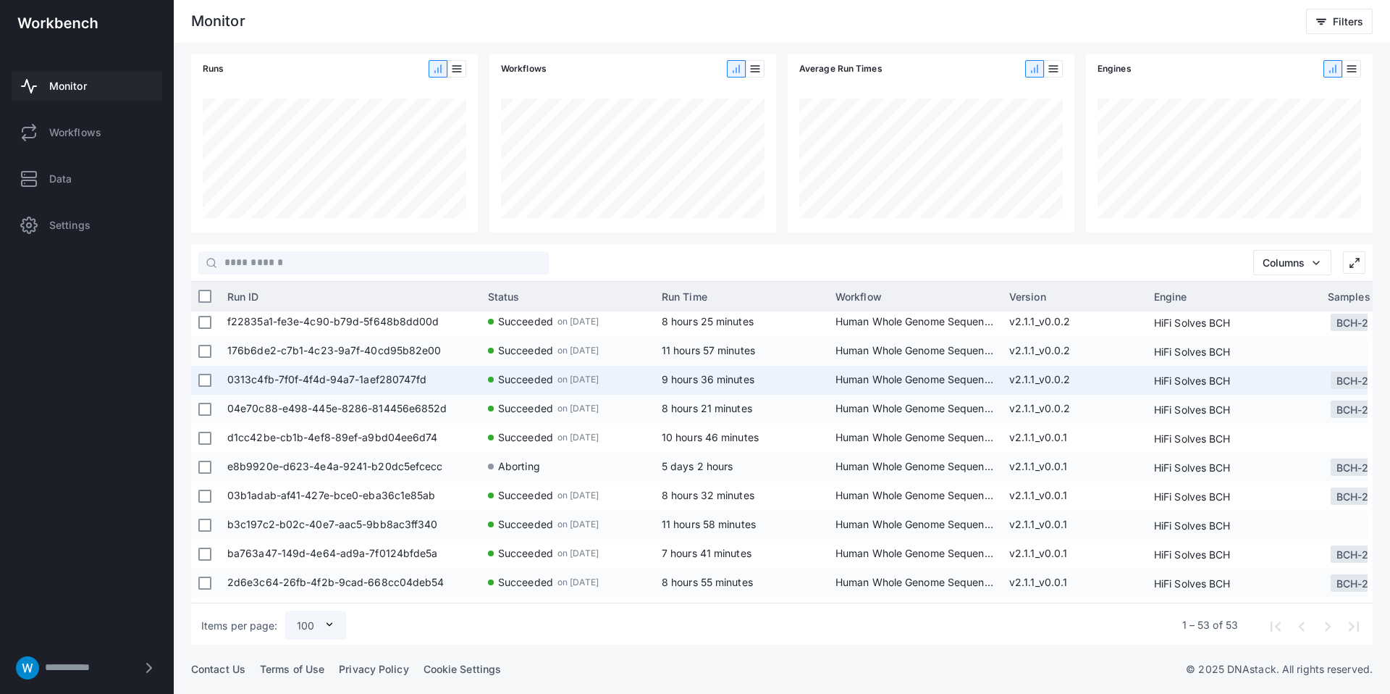
scroll to position [815, 0]
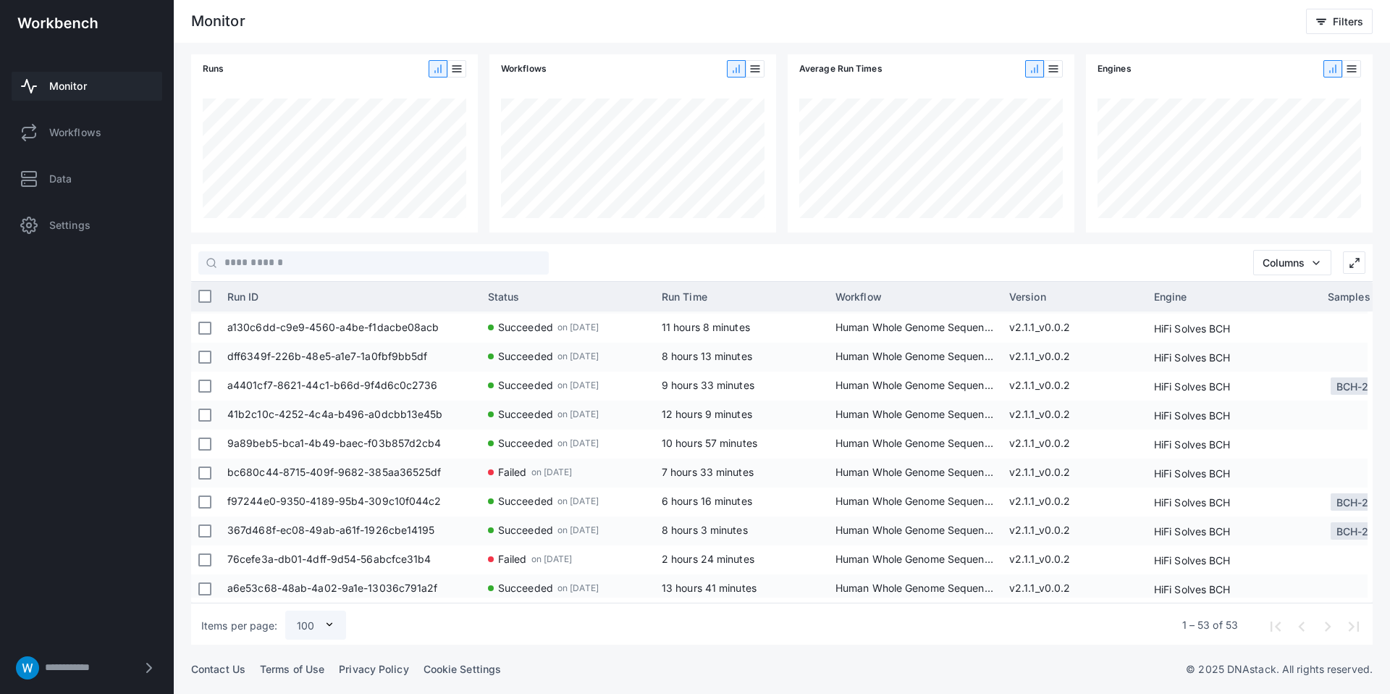
scroll to position [810, 0]
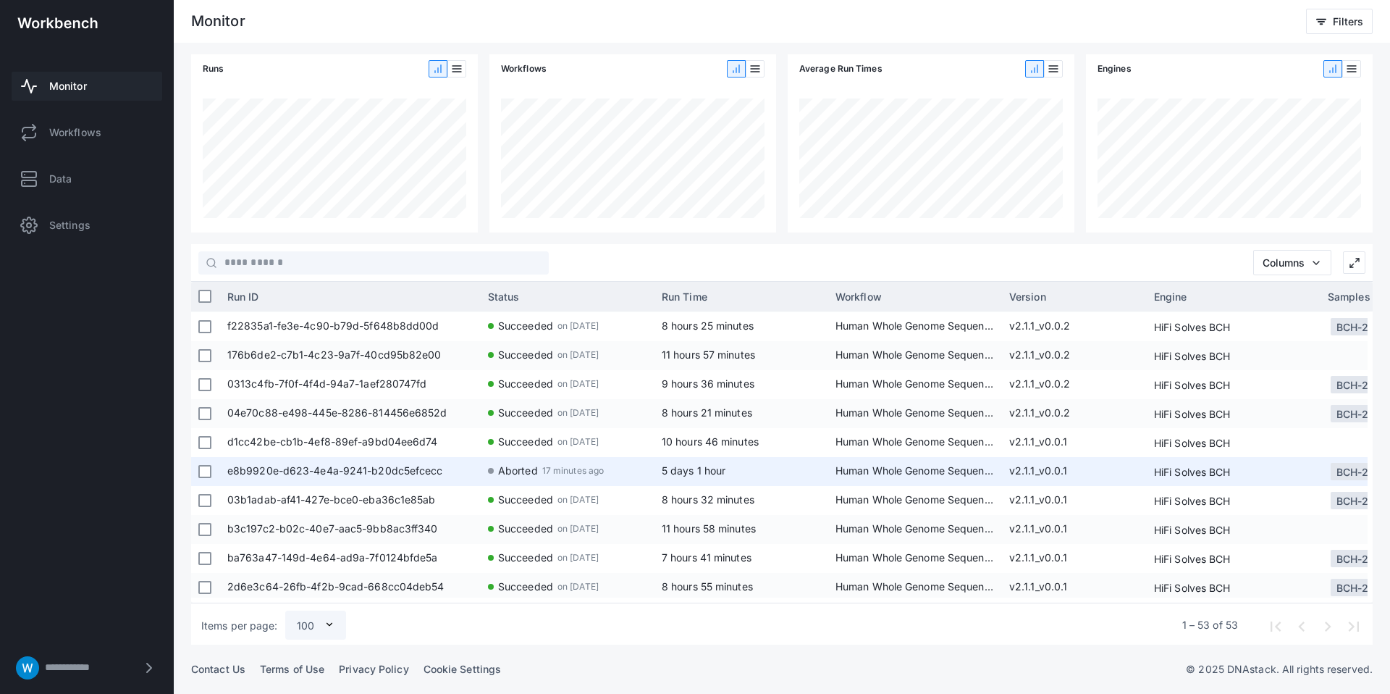
click at [540, 473] on app-run-status-indicator "Aborted 17 minutes ago" at bounding box center [567, 470] width 159 height 27
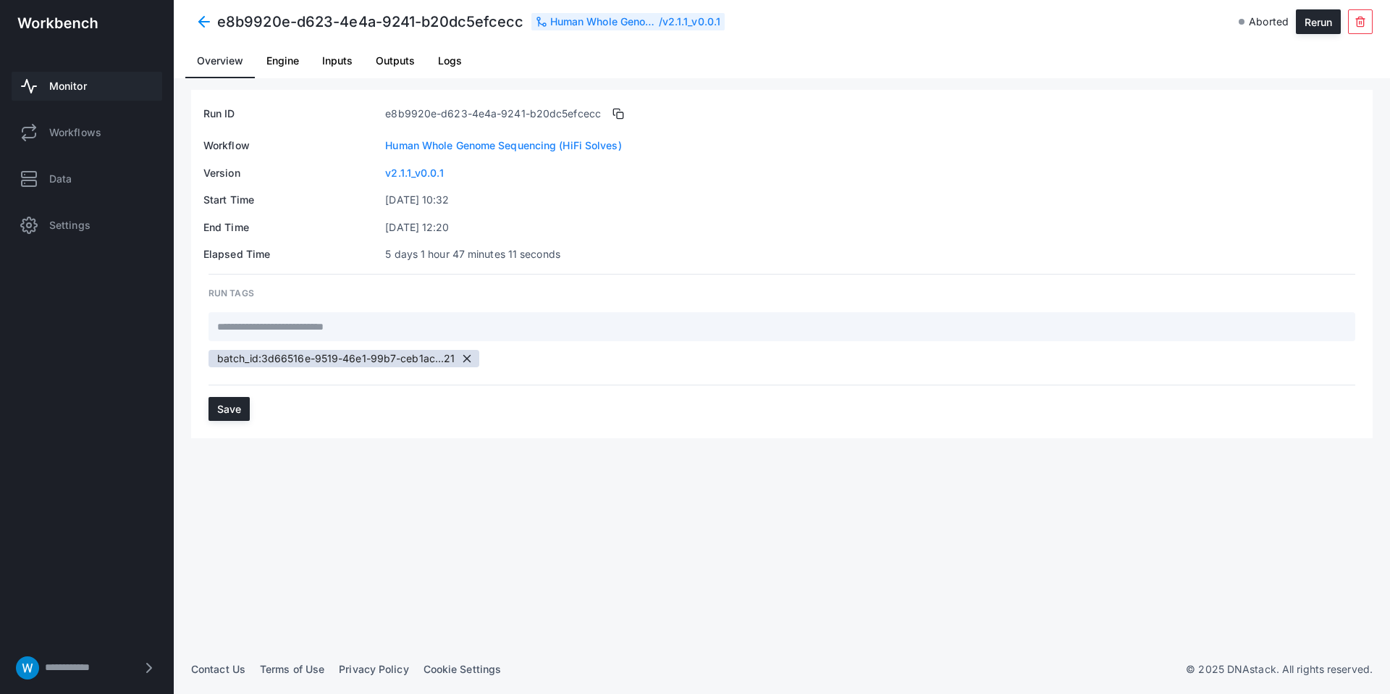
click at [277, 60] on span "Engine" at bounding box center [282, 61] width 33 height 10
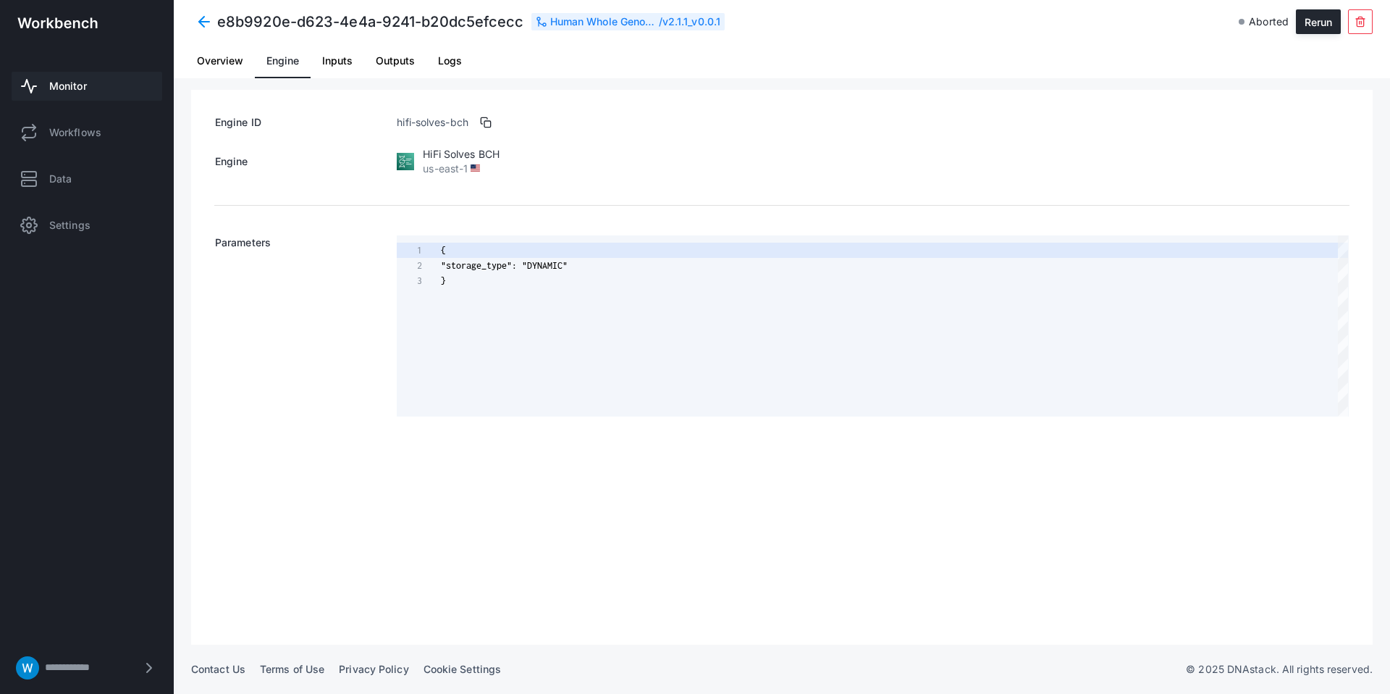
scroll to position [30, 0]
click at [347, 58] on span "Inputs" at bounding box center [337, 61] width 30 height 10
